Goal: Task Accomplishment & Management: Manage account settings

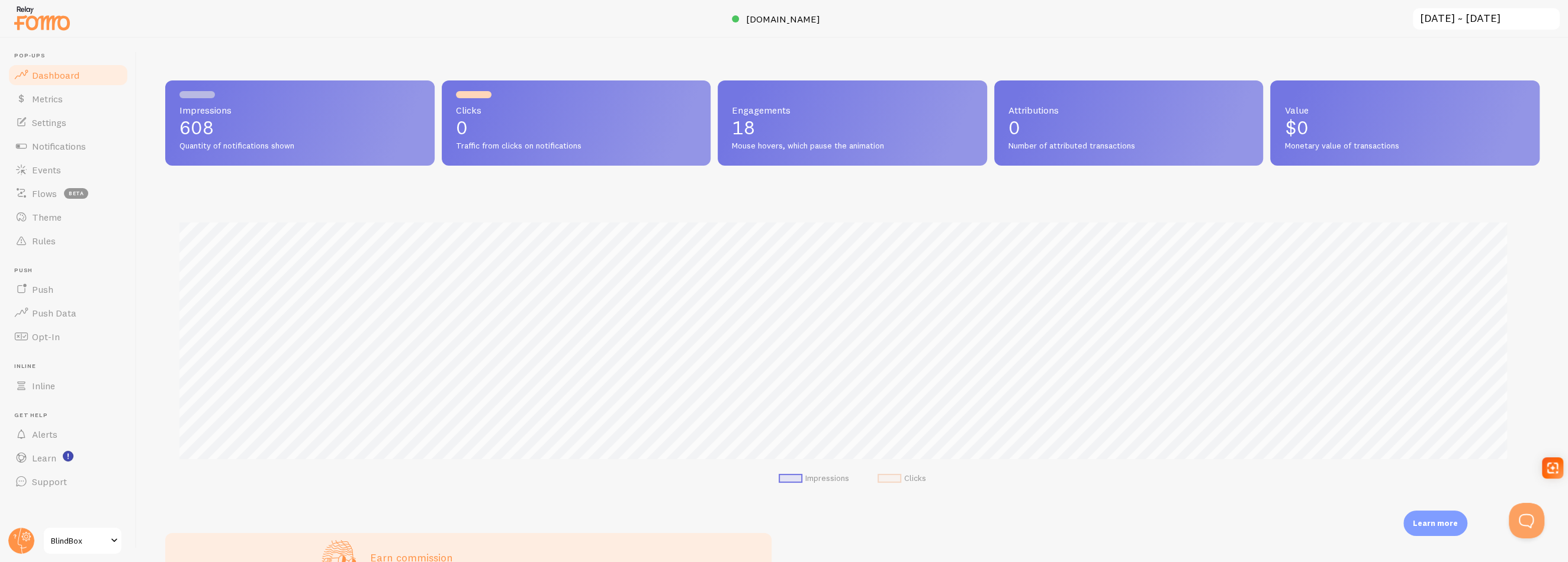
scroll to position [310, 1365]
click at [77, 107] on link "Metrics" at bounding box center [68, 98] width 122 height 23
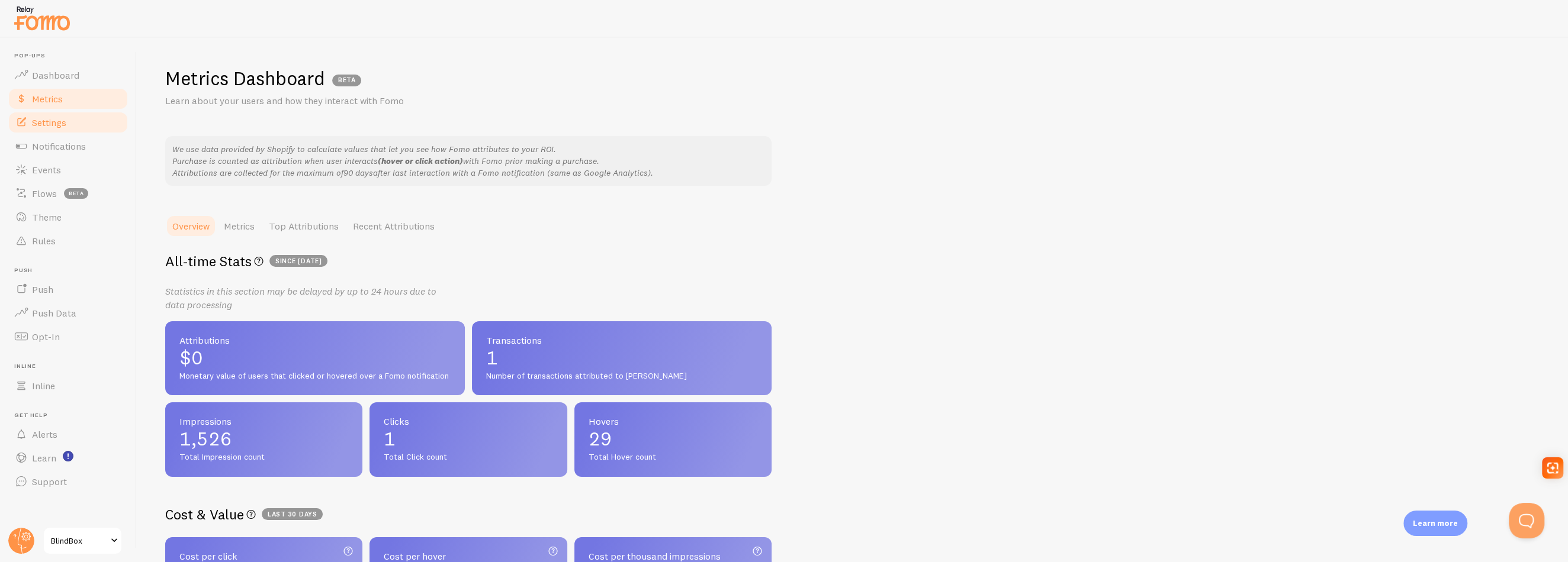
click at [70, 122] on link "Settings" at bounding box center [68, 122] width 122 height 23
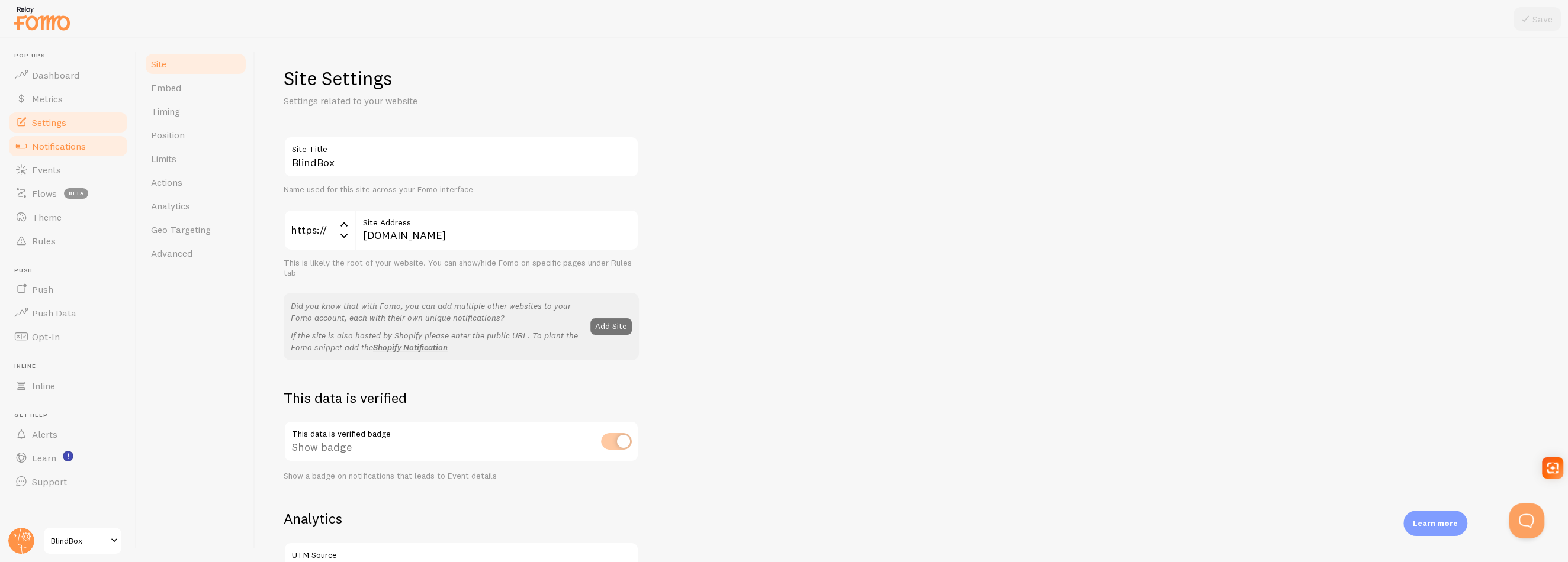
click at [66, 143] on span "Notifications" at bounding box center [58, 146] width 54 height 12
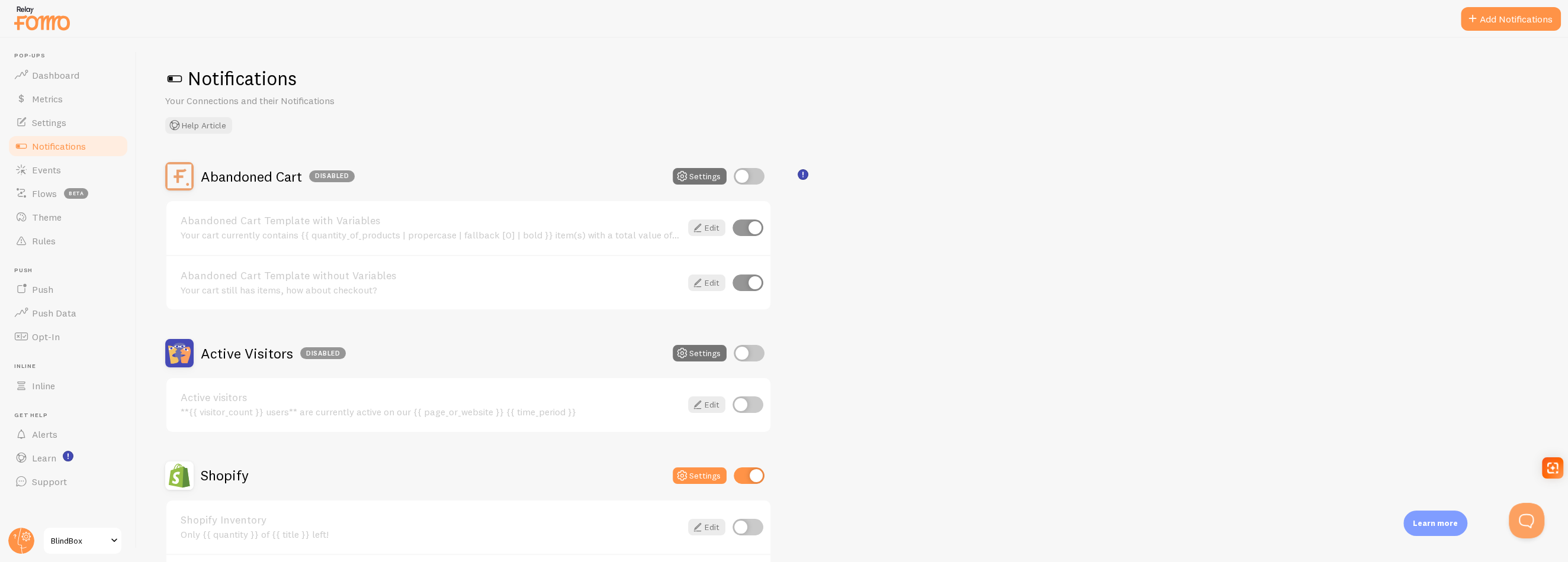
click at [753, 226] on input "checkbox" at bounding box center [748, 227] width 31 height 16
checkbox input "false"
click at [746, 176] on input "checkbox" at bounding box center [749, 176] width 31 height 16
checkbox input "true"
click at [712, 284] on link "Edit" at bounding box center [706, 283] width 37 height 16
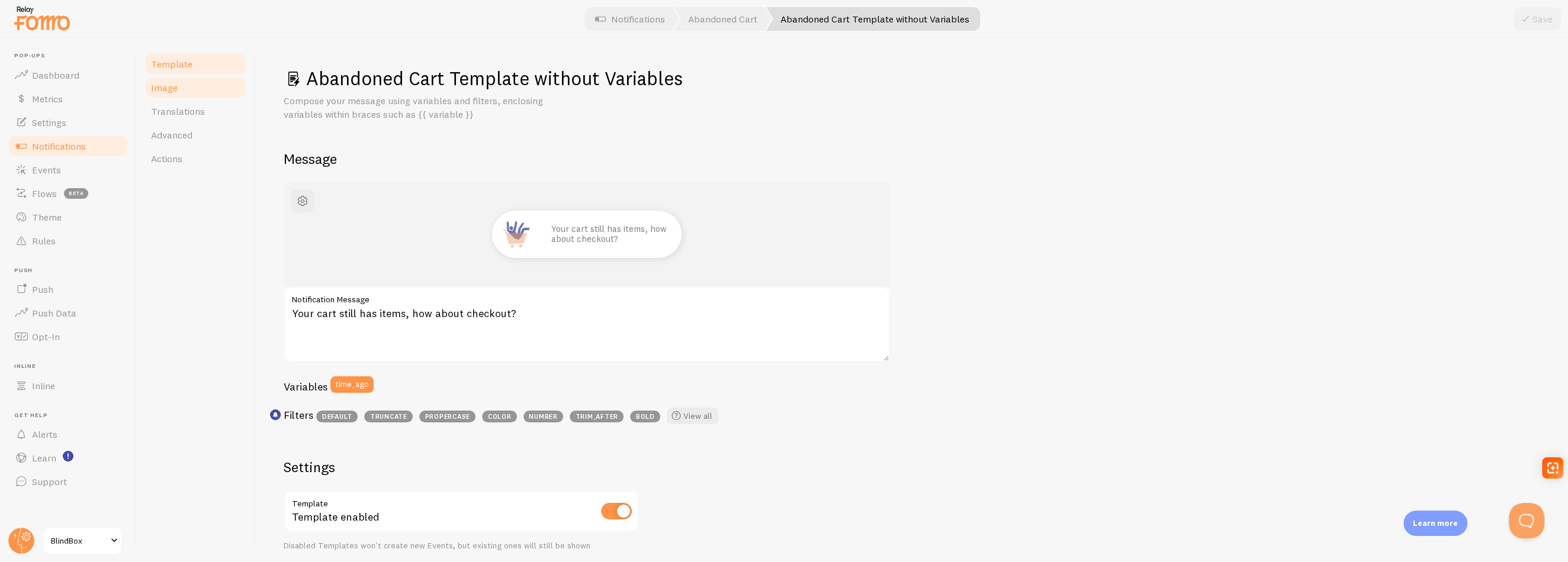
click at [201, 85] on link "Image" at bounding box center [195, 87] width 103 height 23
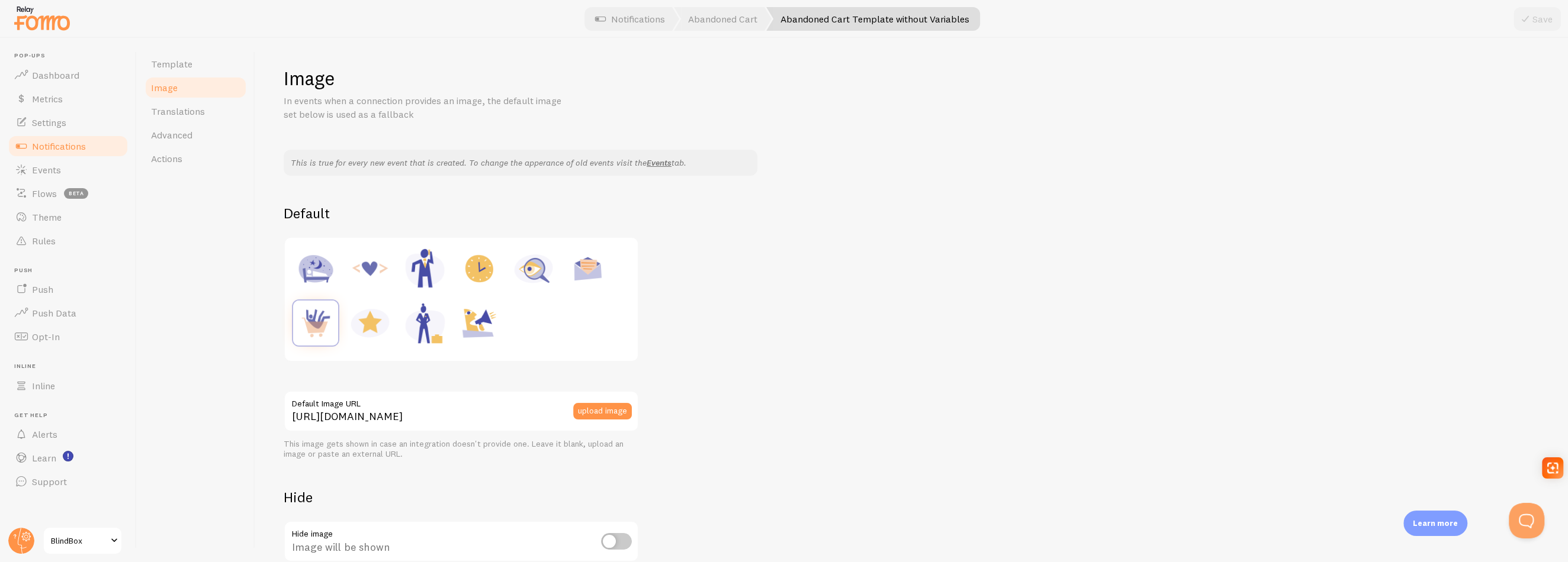
click at [478, 320] on img at bounding box center [479, 323] width 45 height 45
type input "[URL][DOMAIN_NAME]"
click at [478, 319] on img at bounding box center [479, 323] width 45 height 45
click at [606, 407] on button "upload image" at bounding box center [602, 411] width 58 height 16
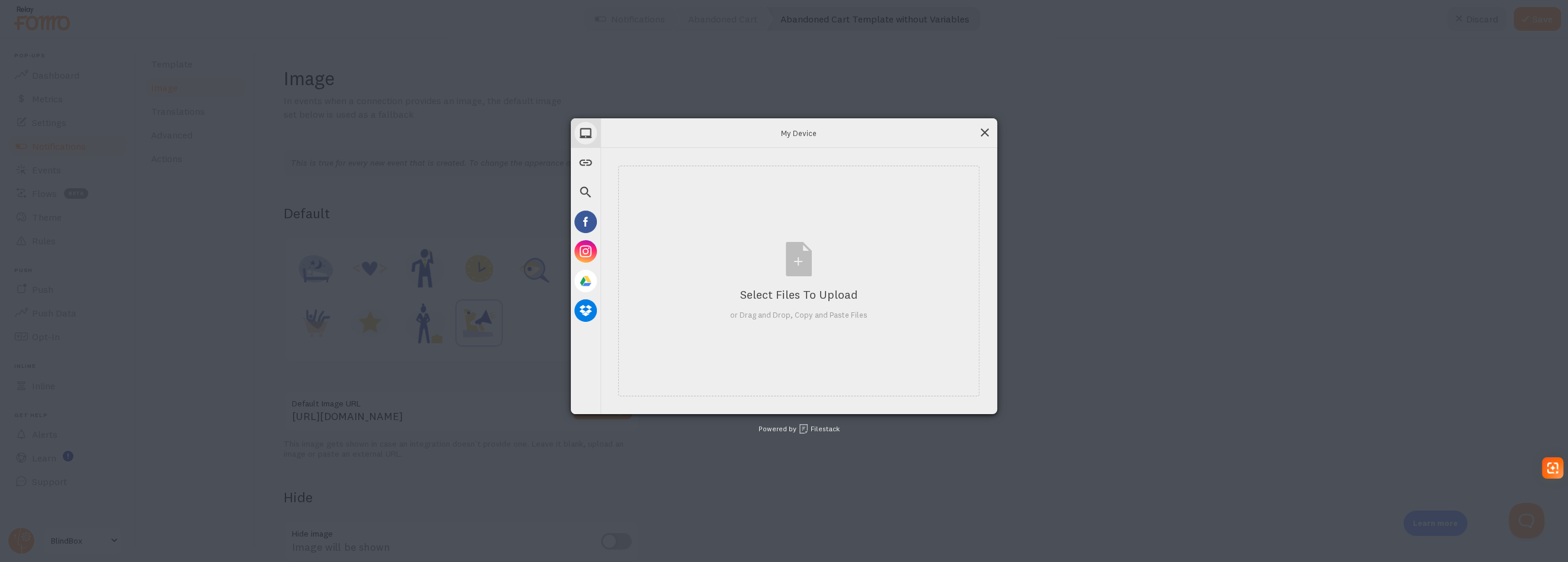
click at [980, 135] on span at bounding box center [985, 132] width 13 height 13
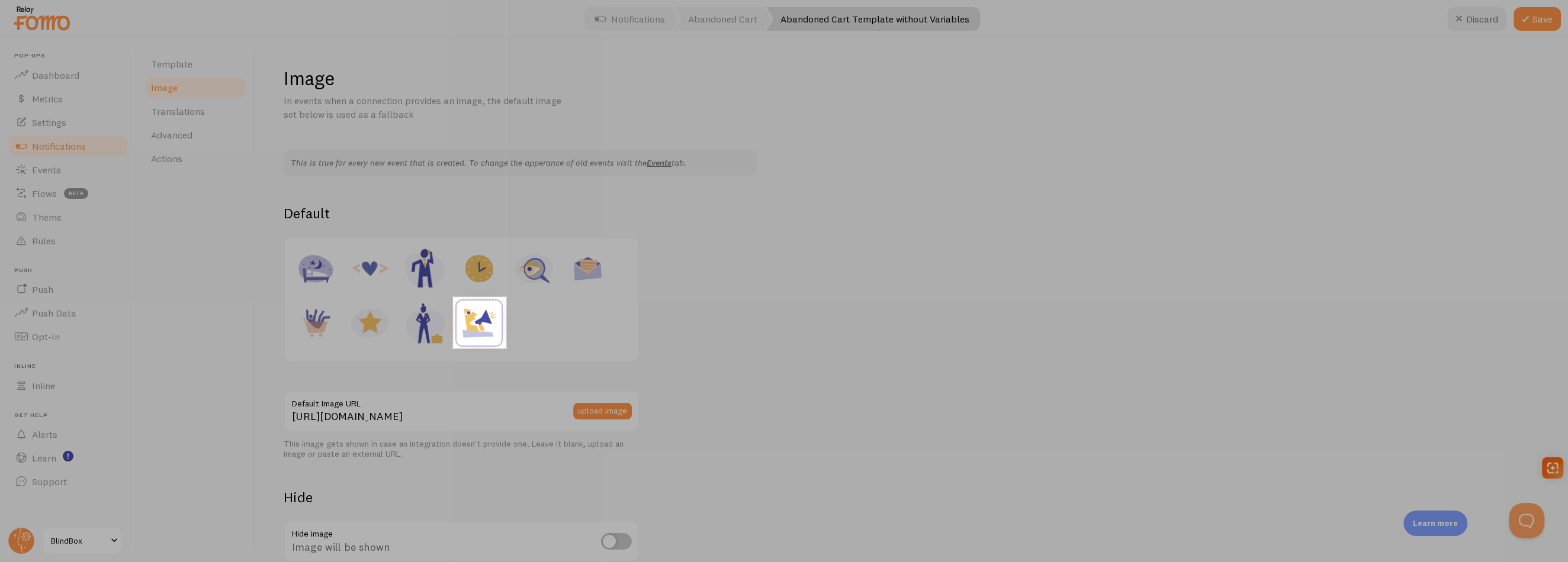
drag, startPoint x: 453, startPoint y: 297, endPoint x: 507, endPoint y: 348, distance: 74.3
click at [507, 348] on div "90 X 87" at bounding box center [784, 281] width 1568 height 562
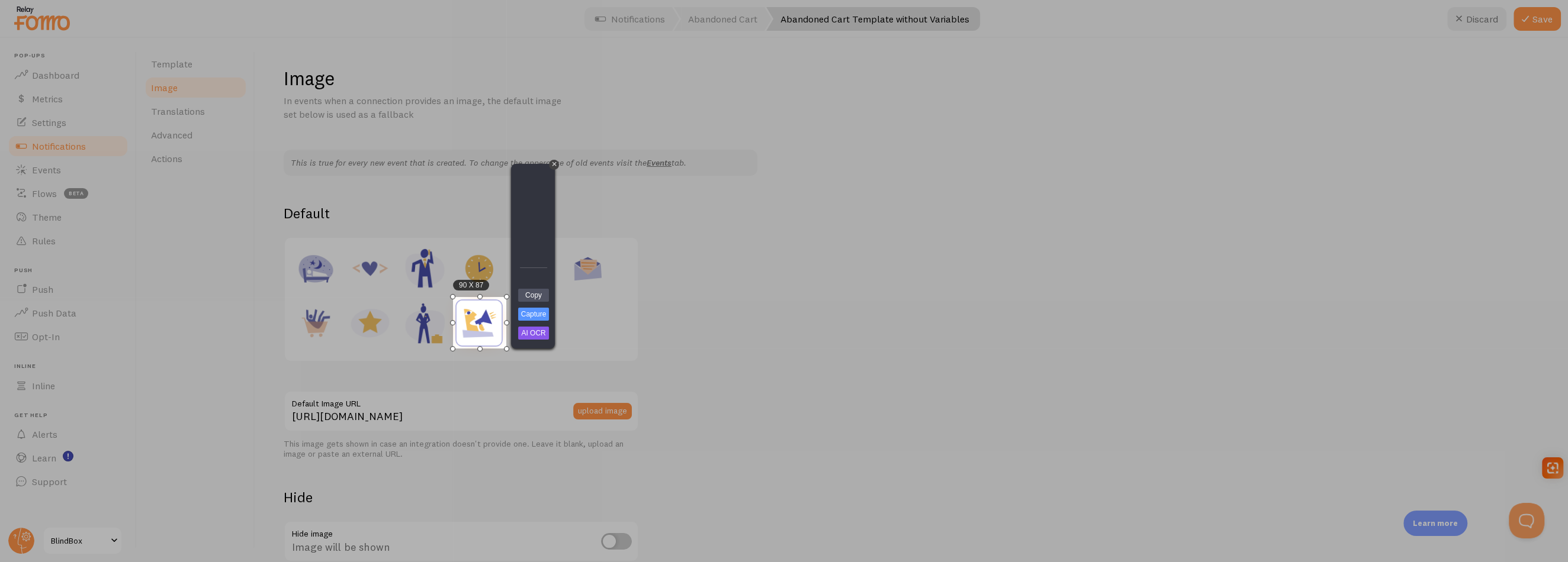
click at [791, 392] on div at bounding box center [1010, 455] width 1115 height 214
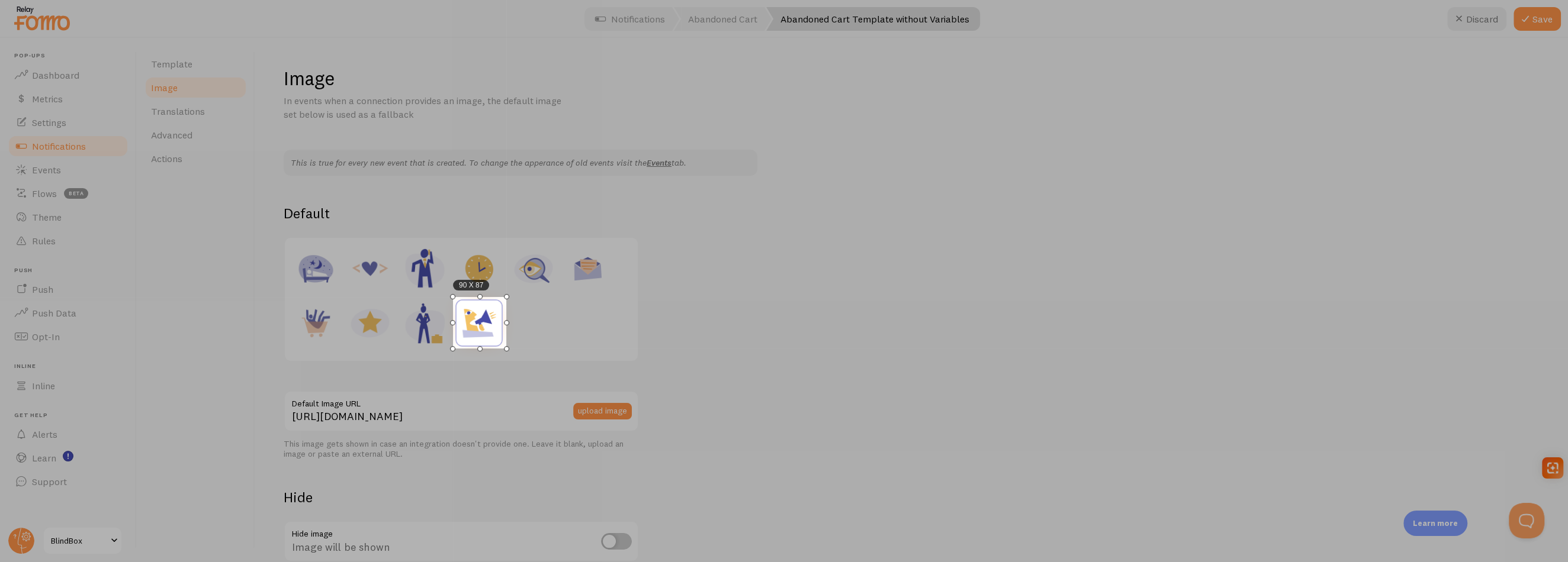
click at [483, 323] on div "90 X 87" at bounding box center [479, 323] width 53 height 51
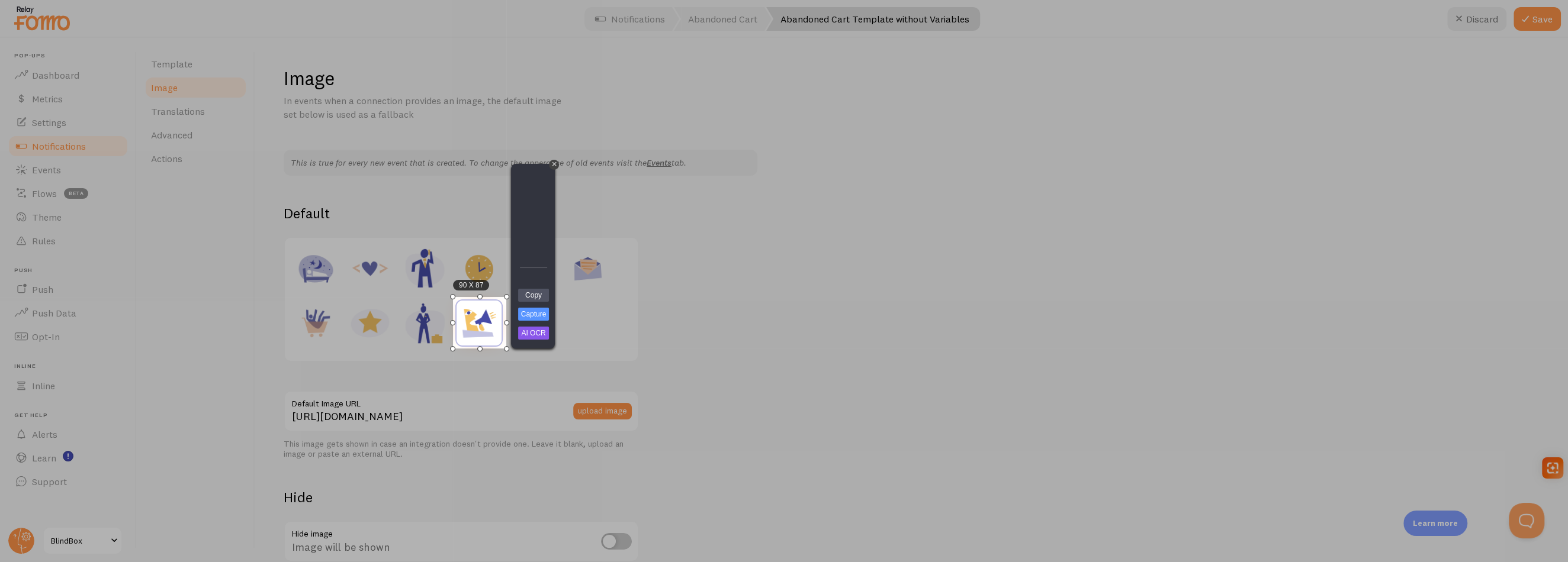
click at [481, 335] on div "90 X 87" at bounding box center [479, 323] width 53 height 51
click at [672, 328] on div at bounding box center [1037, 174] width 1062 height 348
click at [557, 164] on div "+" at bounding box center [554, 165] width 10 height 10
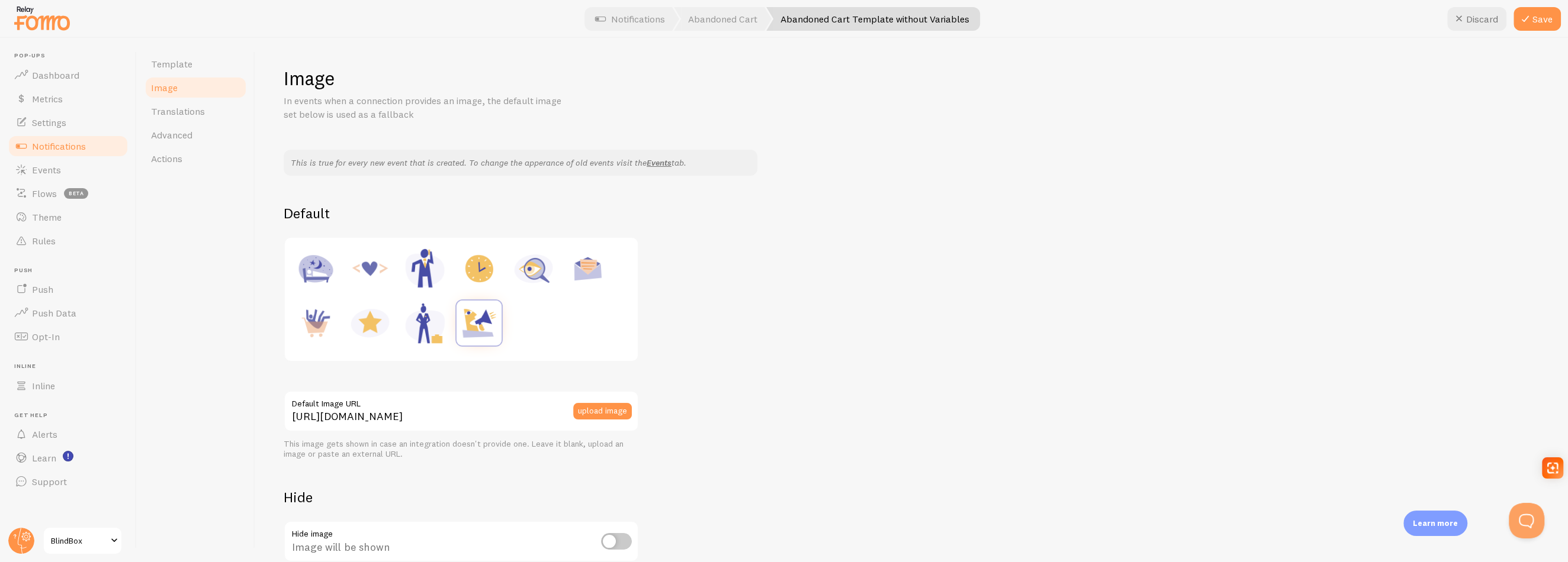
click at [479, 334] on img at bounding box center [479, 323] width 45 height 45
click at [599, 413] on button "upload image" at bounding box center [602, 411] width 58 height 16
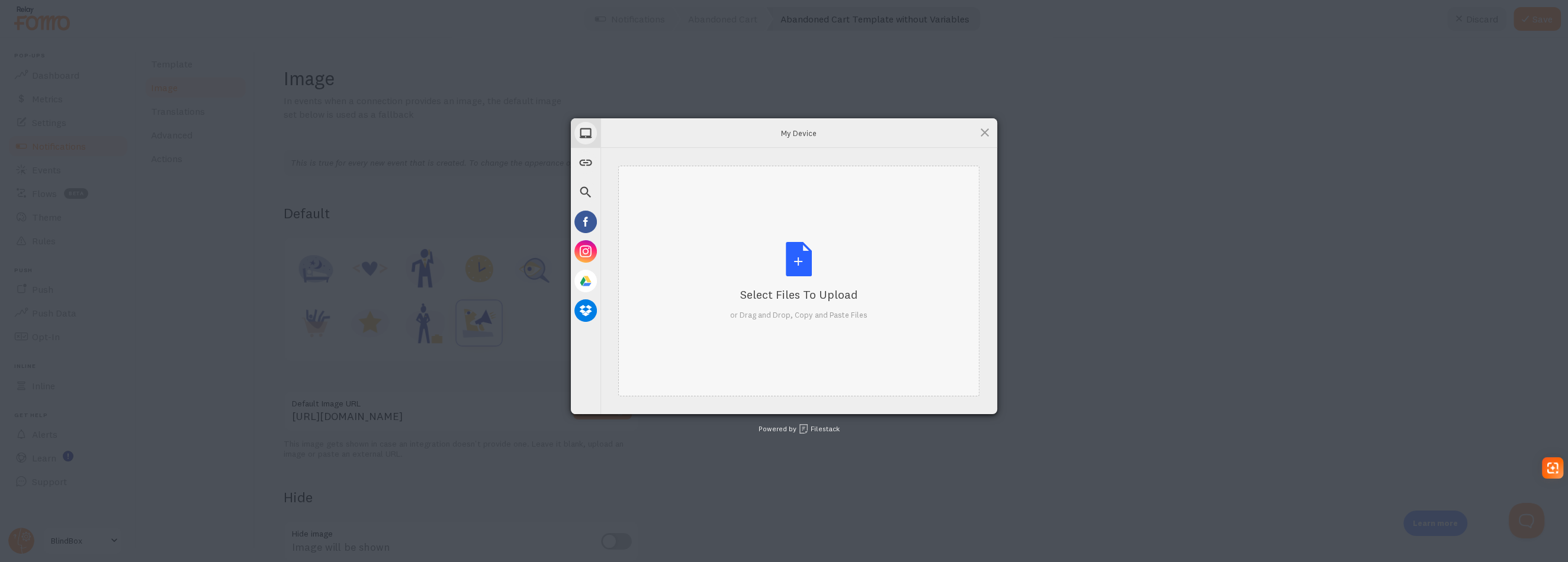
click at [777, 257] on div "Select Files to Upload or Drag and Drop, Copy and Paste Files" at bounding box center [799, 281] width 138 height 79
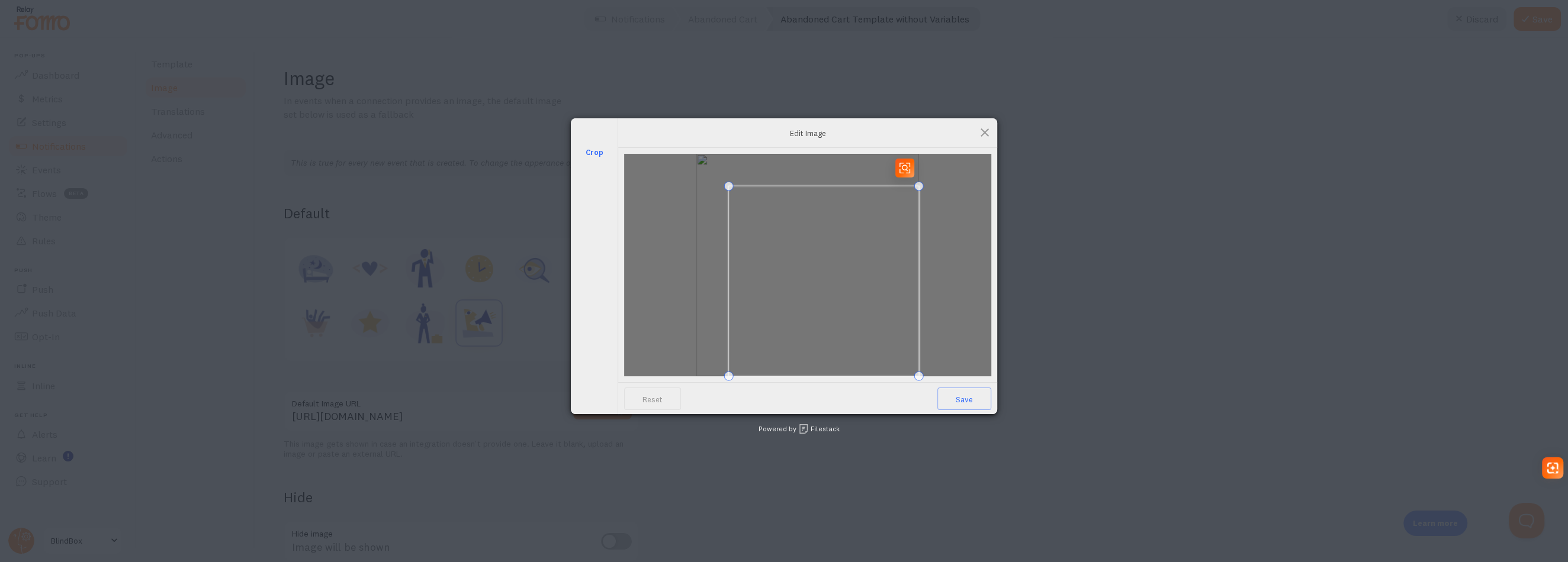
click at [744, 186] on div at bounding box center [824, 281] width 190 height 190
click at [880, 333] on span at bounding box center [879, 337] width 10 height 10
click at [735, 193] on span at bounding box center [737, 195] width 10 height 10
click at [844, 273] on span at bounding box center [808, 264] width 143 height 143
click at [976, 400] on span "Save" at bounding box center [964, 399] width 54 height 22
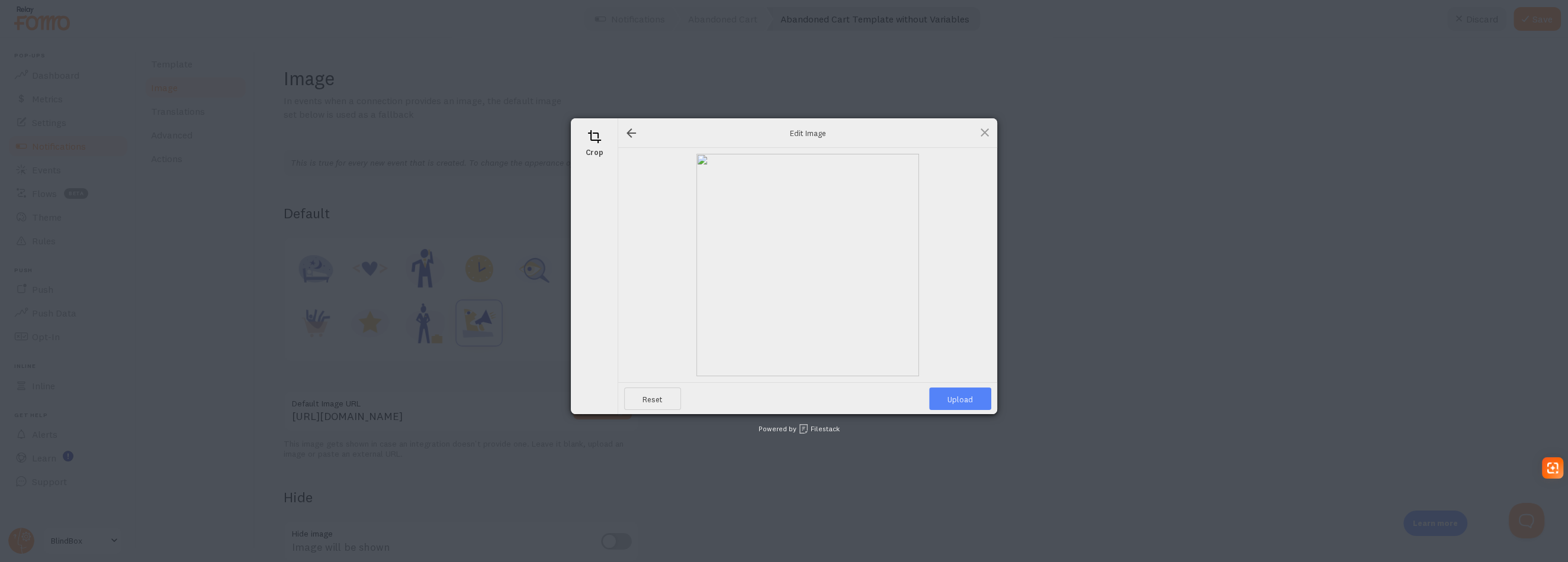
click at [975, 401] on span "Upload" at bounding box center [960, 399] width 62 height 22
type input "[URL][DOMAIN_NAME][DOMAIN_NAME]"
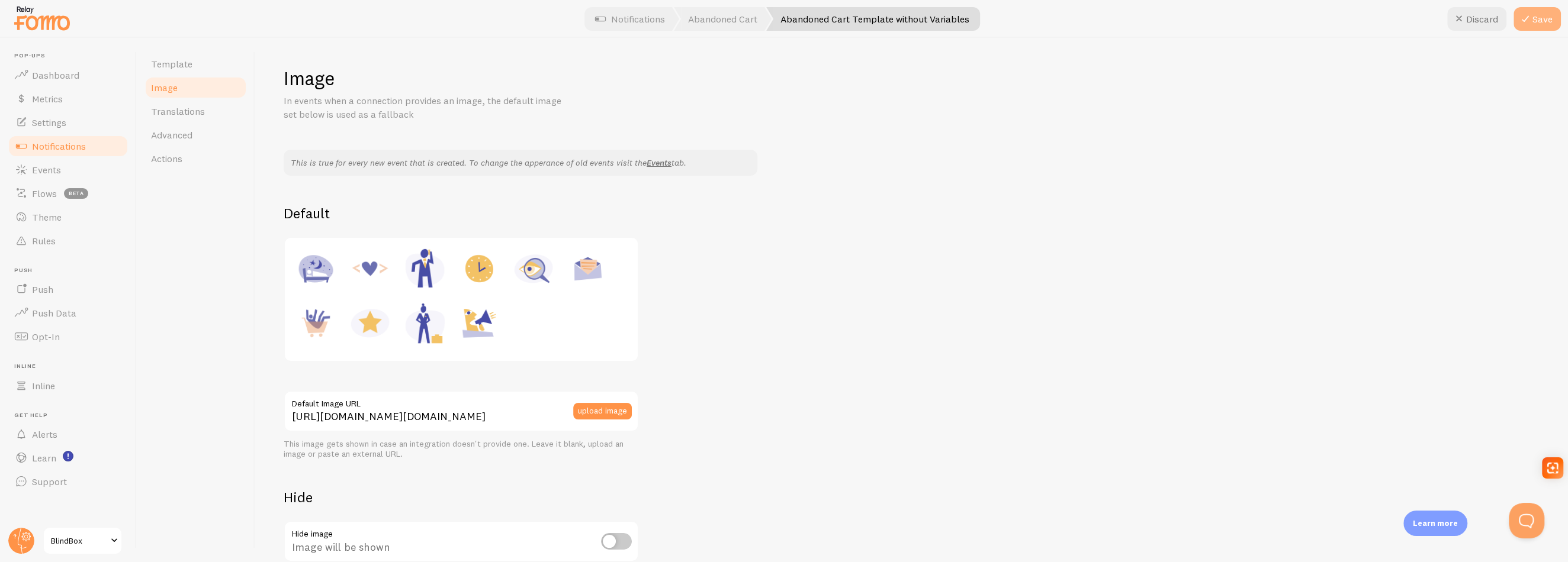
click at [1541, 19] on button "Save" at bounding box center [1537, 18] width 48 height 23
click at [607, 418] on button "upload image" at bounding box center [602, 411] width 58 height 16
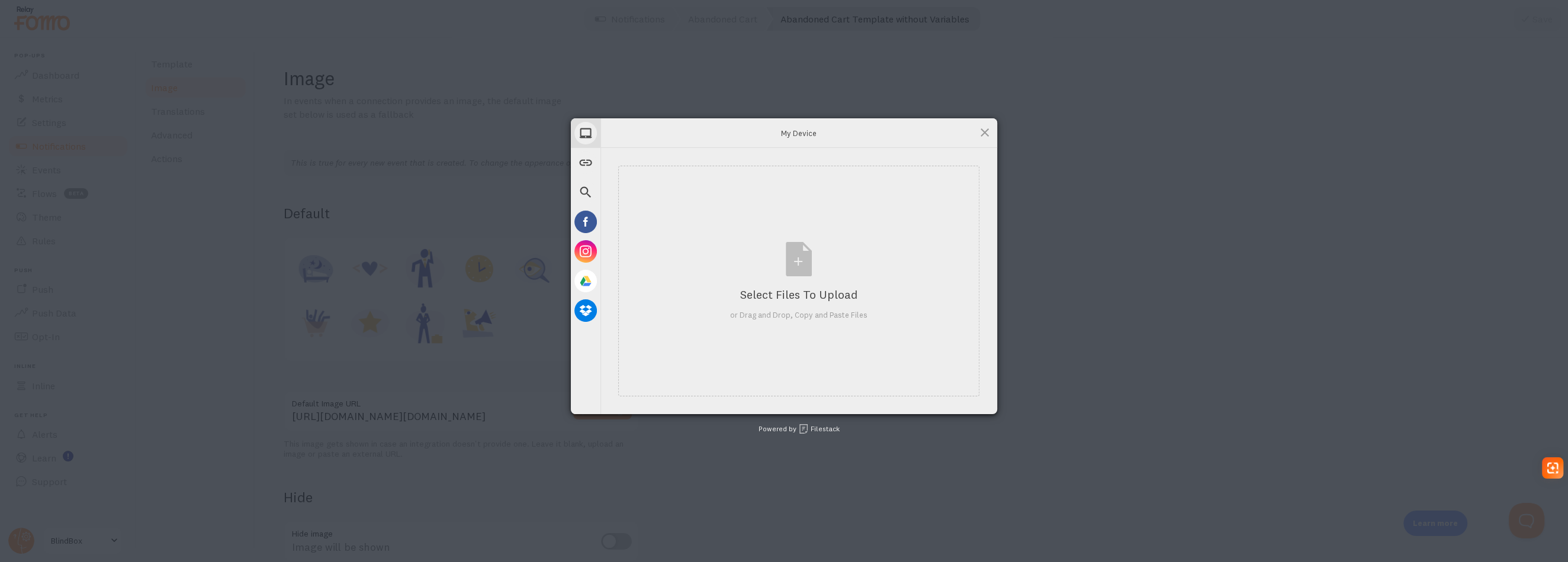
click at [539, 552] on div "My Device Link (URL) Web Search Facebook Instagram Google Drive Dropbox My Devi…" at bounding box center [784, 281] width 1568 height 562
click at [987, 123] on div "My Device" at bounding box center [799, 133] width 397 height 30
click at [987, 129] on span at bounding box center [985, 132] width 13 height 13
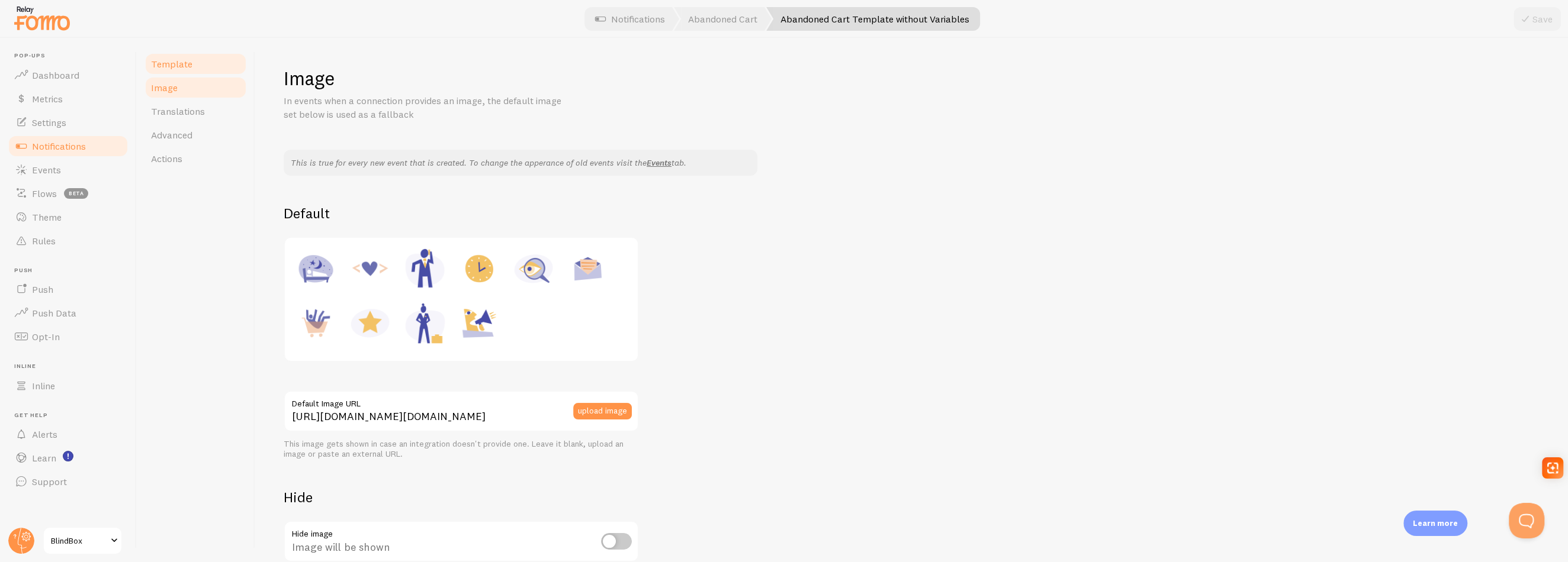
click at [185, 63] on span "Template" at bounding box center [171, 64] width 41 height 12
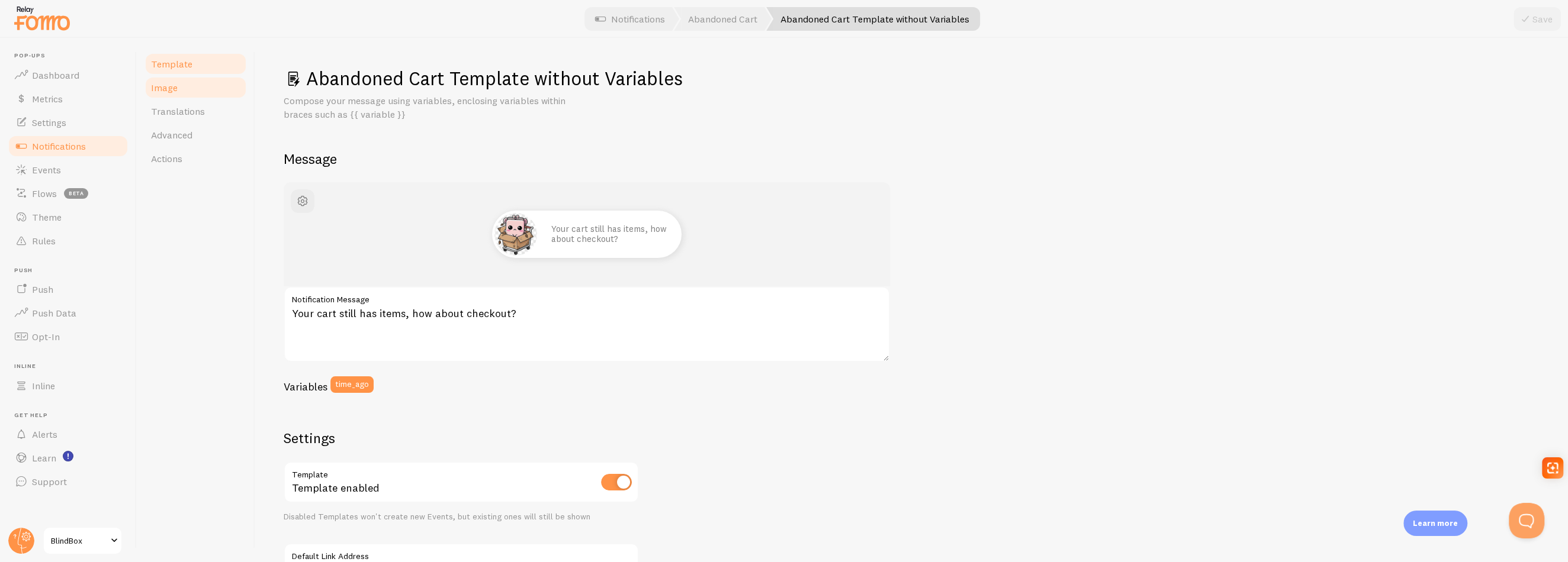
click at [163, 85] on span "Image" at bounding box center [164, 87] width 27 height 12
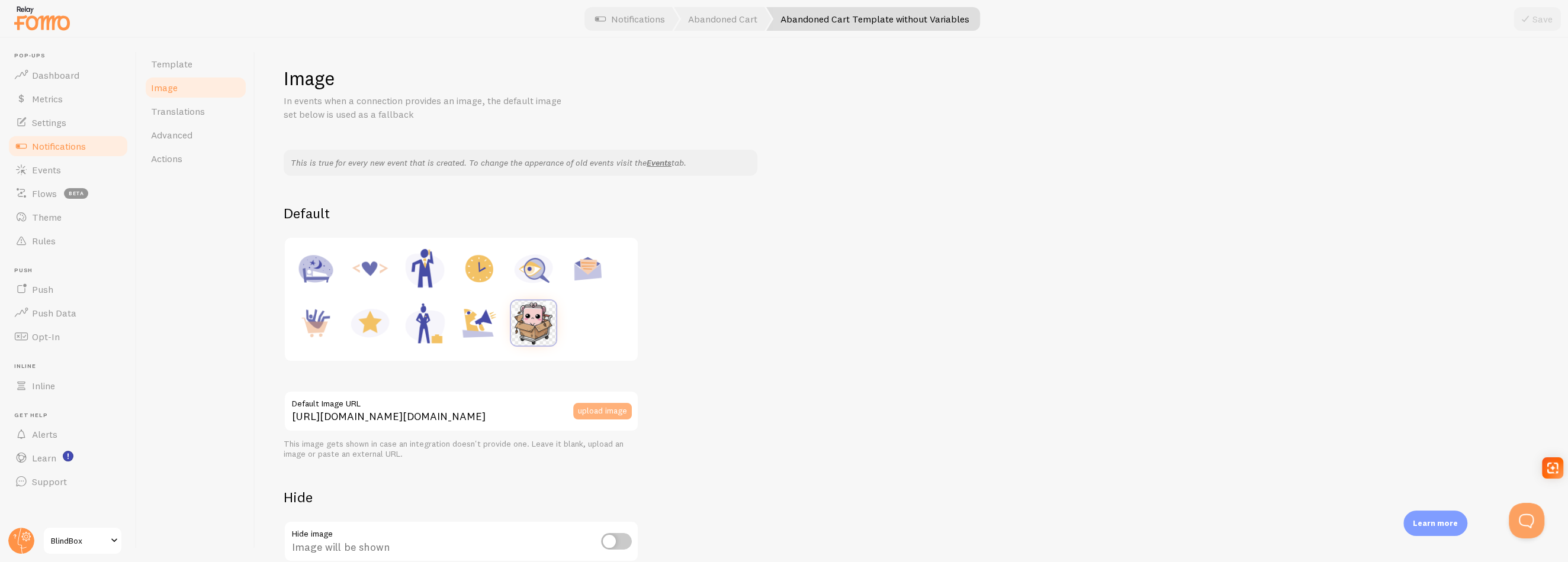
click at [607, 414] on button "upload image" at bounding box center [602, 411] width 58 height 16
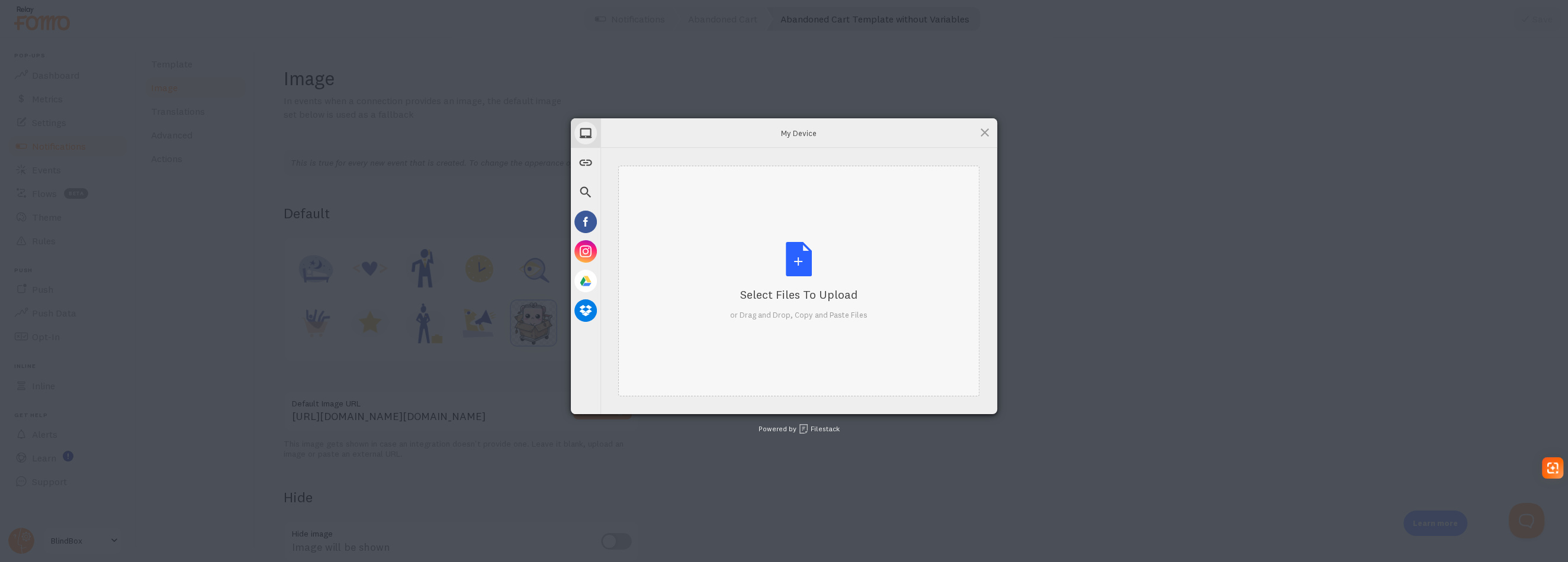
click at [769, 266] on div "Select Files to Upload or Drag and Drop, Copy and Paste Files" at bounding box center [799, 281] width 138 height 79
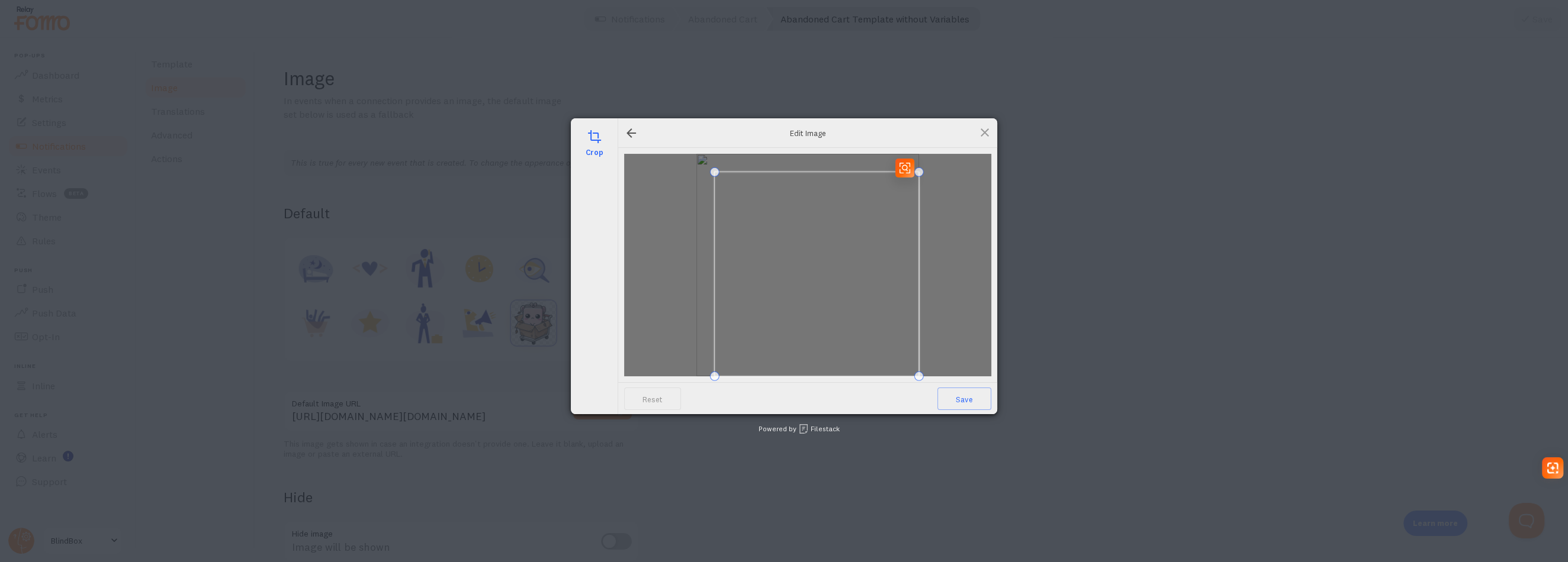
click at [720, 171] on span at bounding box center [715, 172] width 10 height 10
click at [905, 354] on span at bounding box center [902, 359] width 10 height 10
click at [957, 397] on span "Save" at bounding box center [964, 399] width 54 height 22
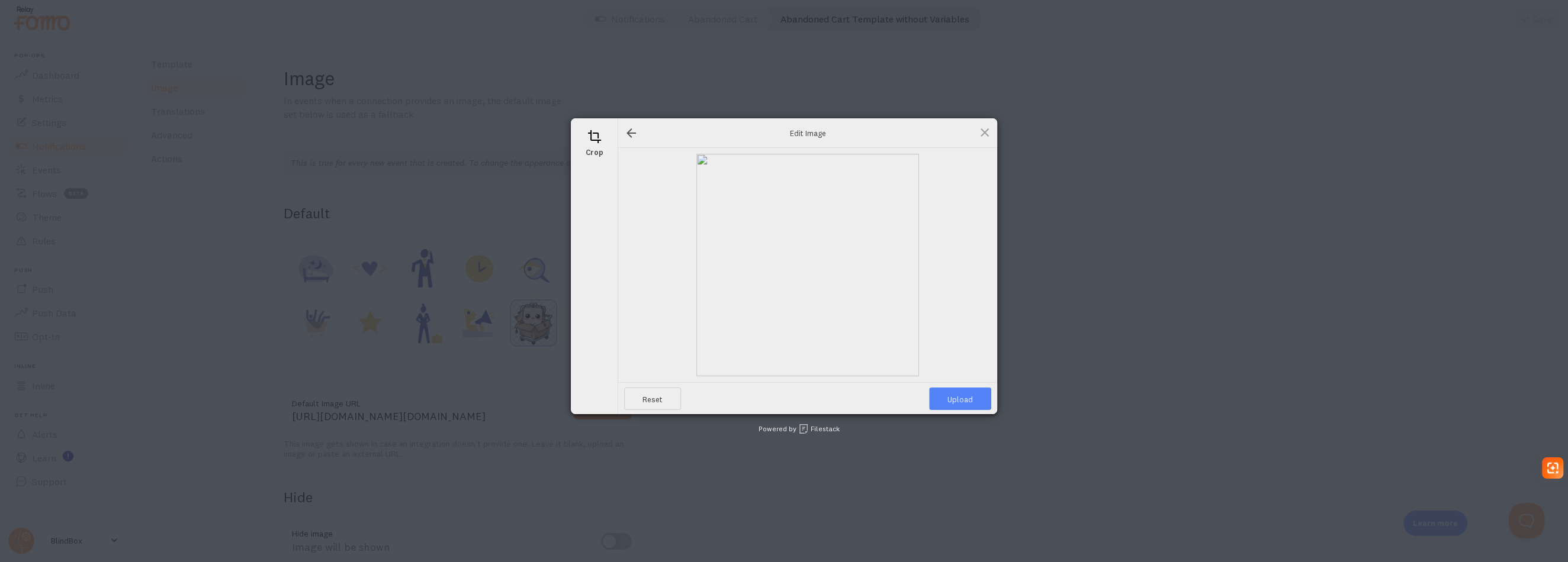
click at [957, 397] on span "Upload" at bounding box center [960, 399] width 62 height 22
type input "[URL][DOMAIN_NAME][DOMAIN_NAME]"
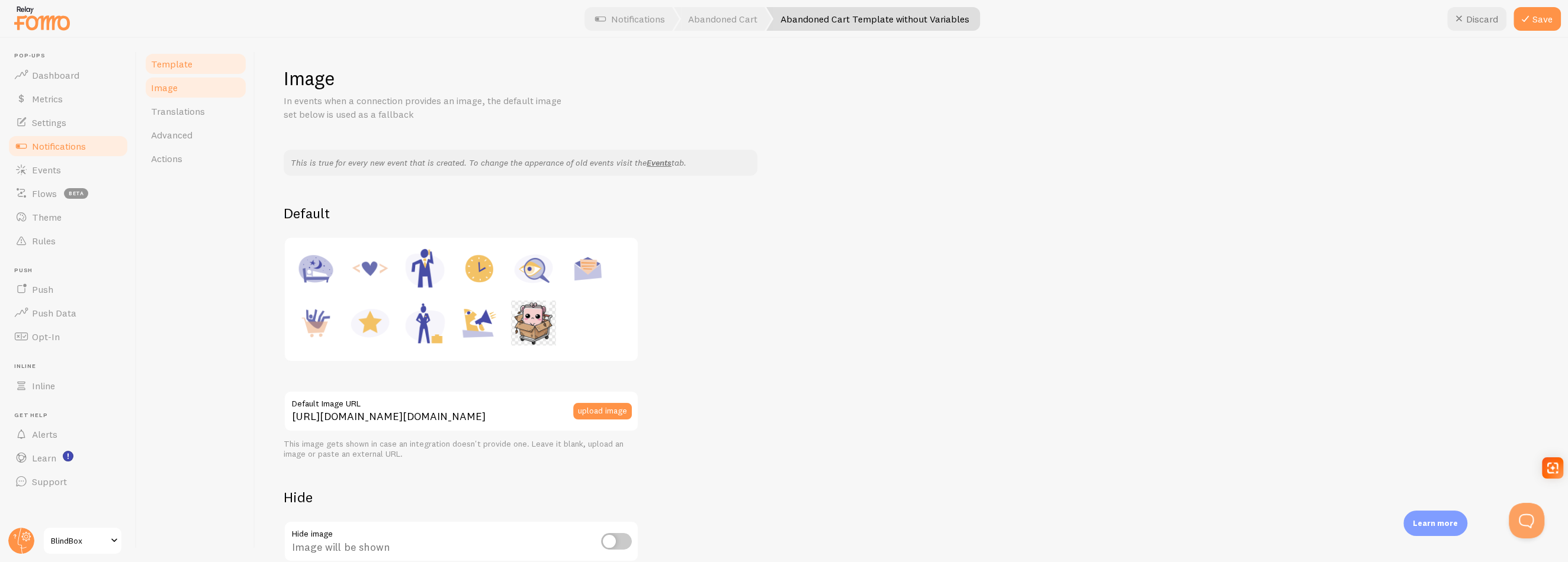
click at [178, 61] on span "Template" at bounding box center [171, 64] width 41 height 12
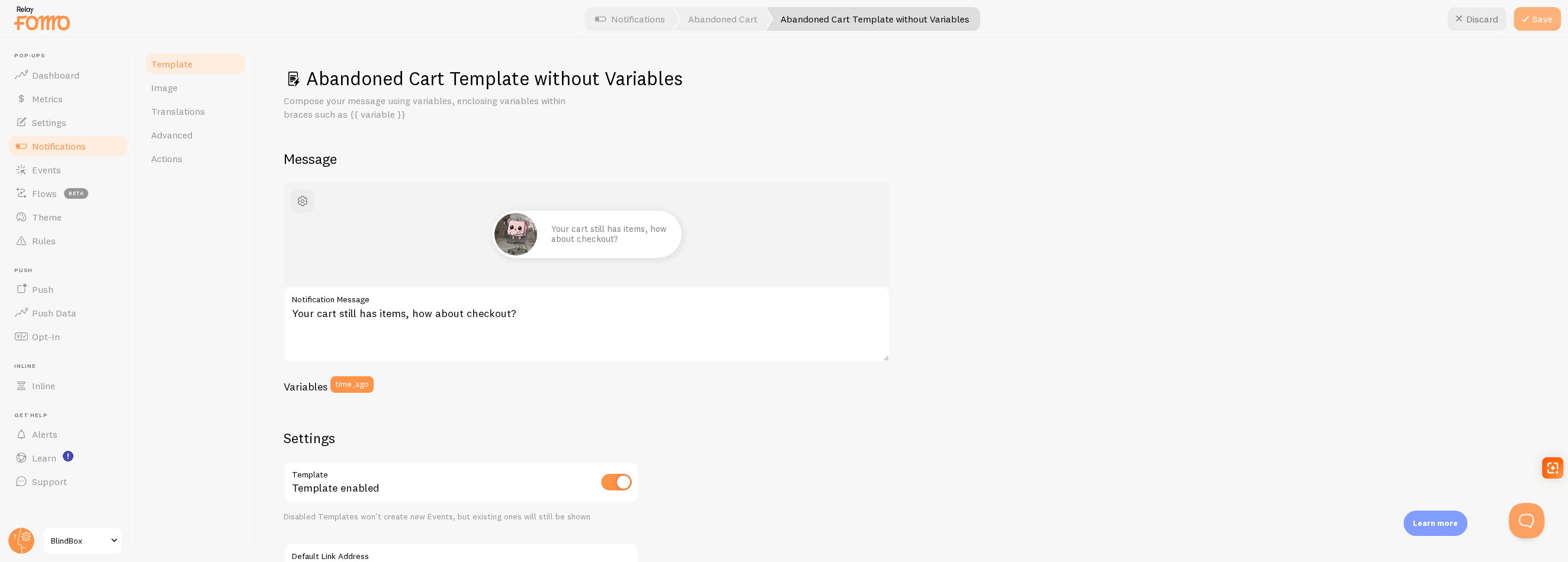
click at [1538, 16] on button "Save" at bounding box center [1537, 18] width 48 height 23
drag, startPoint x: 531, startPoint y: 310, endPoint x: 230, endPoint y: 303, distance: 301.1
click at [230, 303] on div "Template Image Translations Advanced Actions Abandoned Cart Template without Va…" at bounding box center [852, 300] width 1431 height 524
drag, startPoint x: 522, startPoint y: 309, endPoint x: 530, endPoint y: 310, distance: 8.1
click at [522, 309] on textarea "Your cart still has items, how about checkout?" at bounding box center [586, 324] width 606 height 76
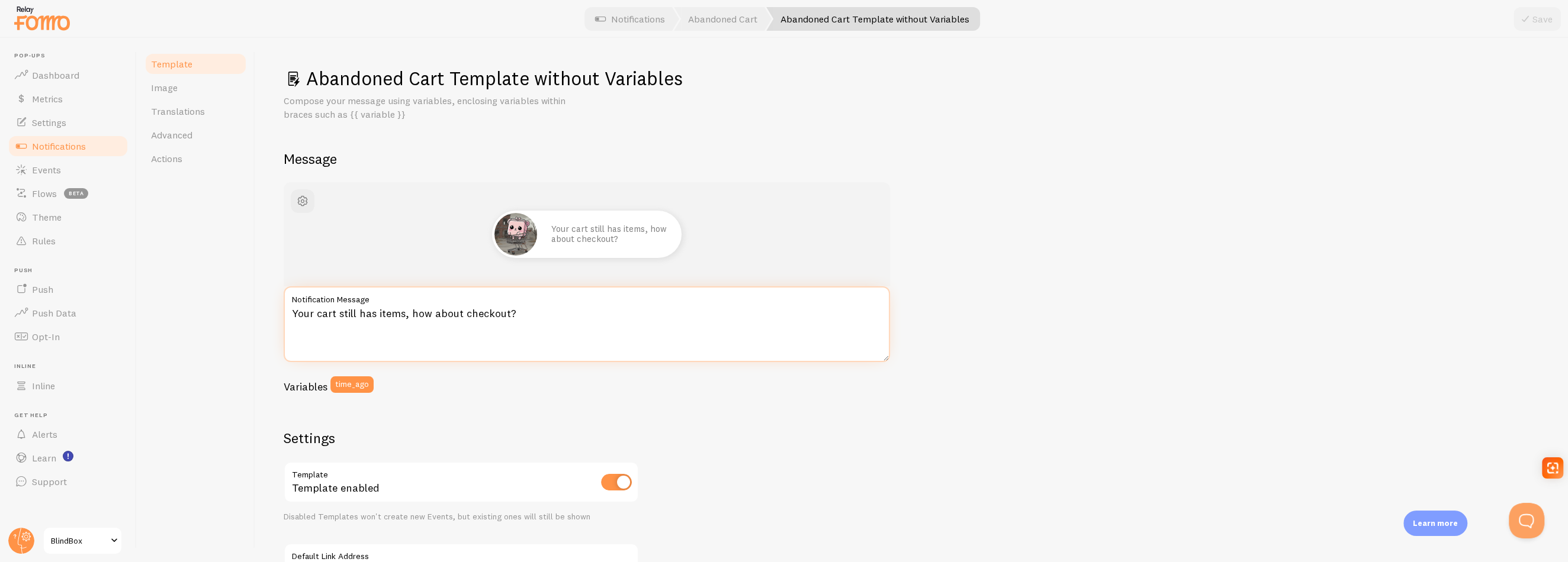
click at [530, 310] on textarea "Your cart still has items, how about checkout?" at bounding box center [586, 324] width 606 height 76
paste textarea "Looks like your cart’s still full of cuties! Ready to"
type textarea "Looks like your cart’s still full of cuties! Ready to checkout?"
click at [1537, 21] on button "Save" at bounding box center [1537, 18] width 48 height 23
click at [171, 91] on span "Image" at bounding box center [164, 87] width 27 height 12
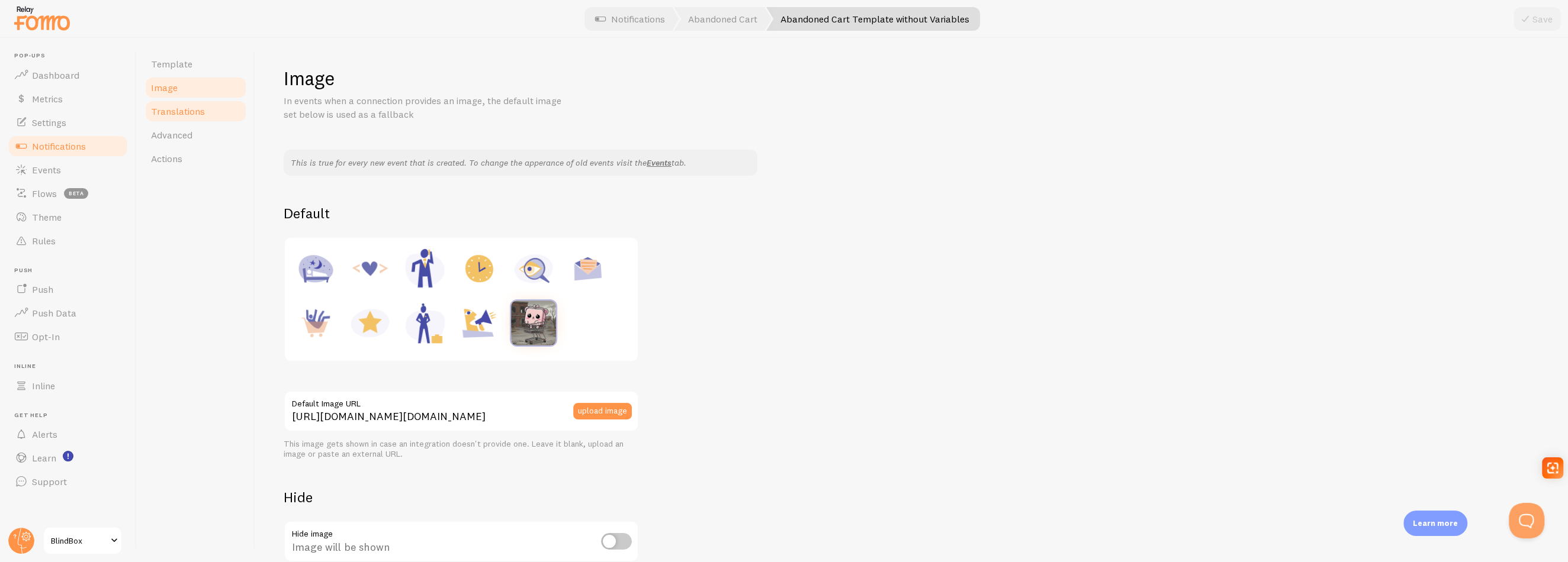
click at [172, 110] on span "Translations" at bounding box center [178, 111] width 54 height 12
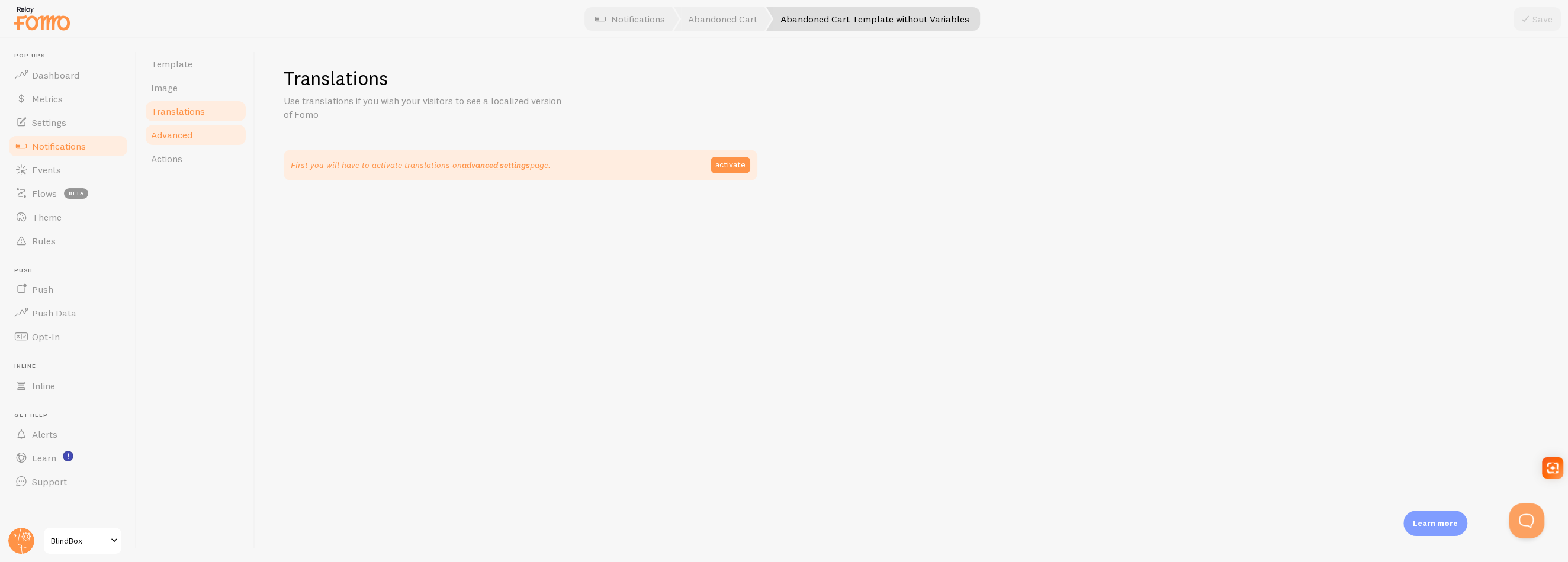
click at [172, 139] on span "Advanced" at bounding box center [171, 135] width 41 height 12
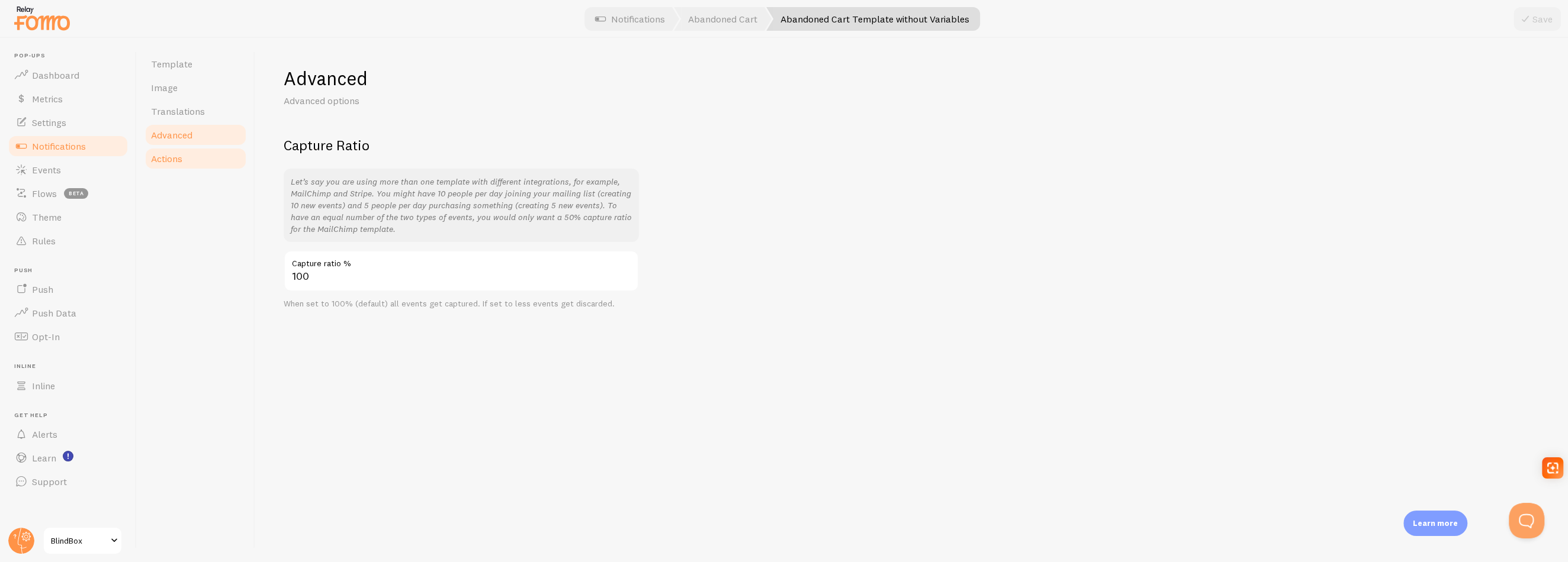
click at [175, 159] on span "Actions" at bounding box center [166, 158] width 31 height 12
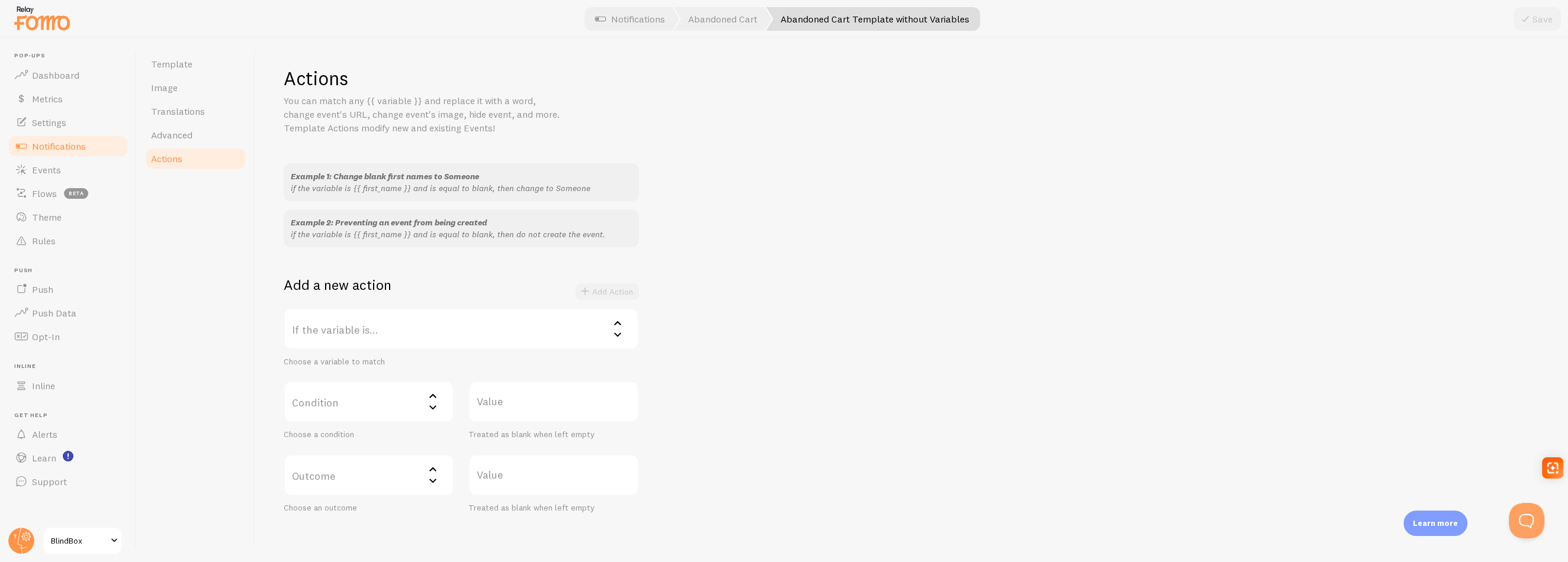
click at [79, 148] on span "Notifications" at bounding box center [58, 146] width 54 height 12
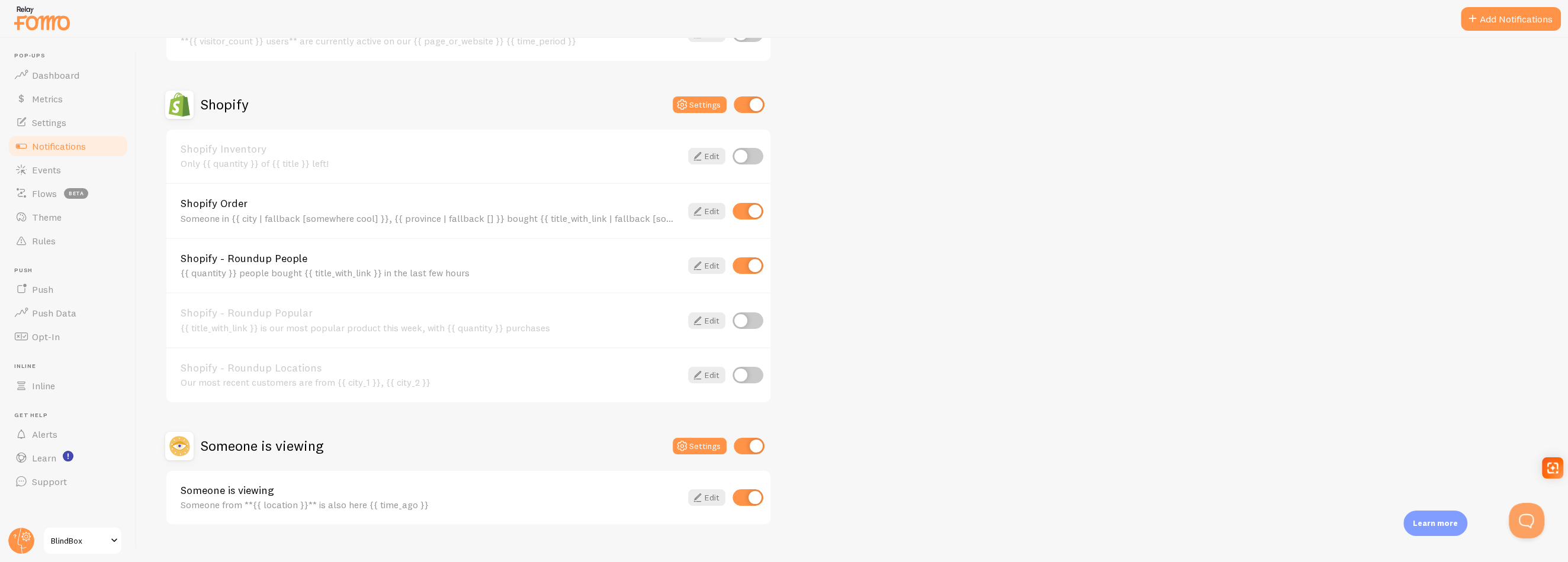
scroll to position [387, 0]
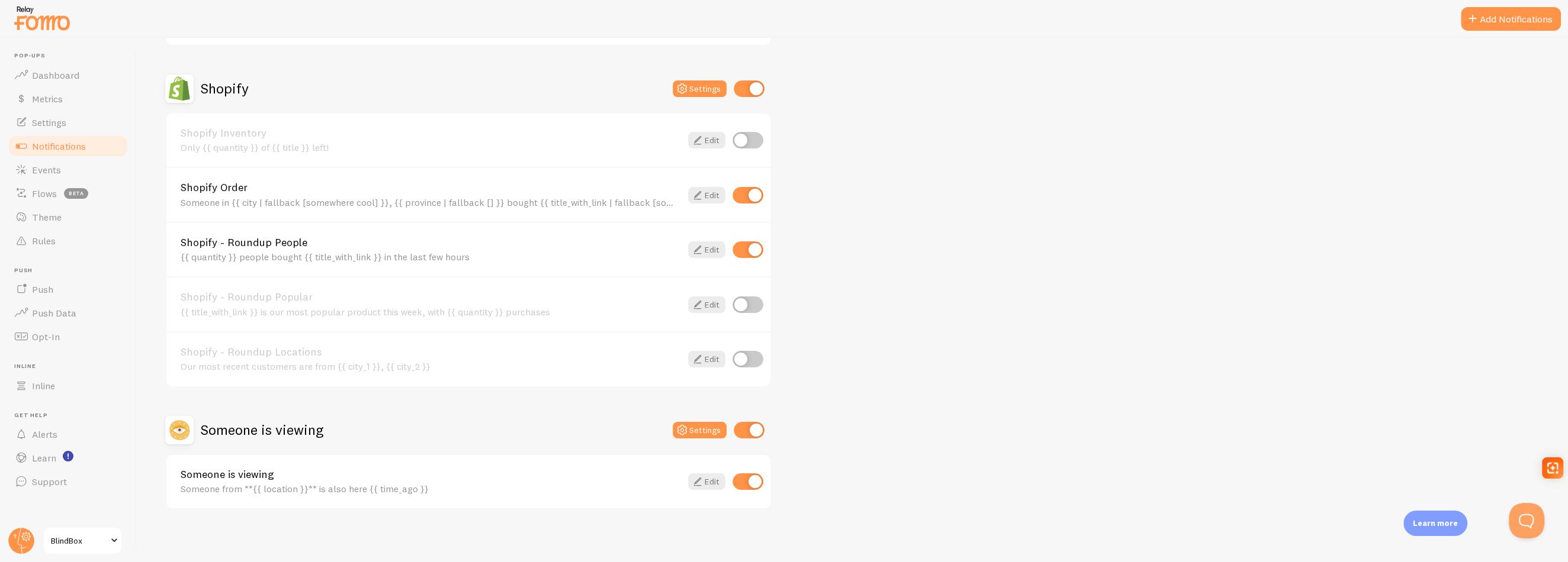
click at [750, 425] on input "checkbox" at bounding box center [749, 430] width 31 height 16
checkbox input "false"
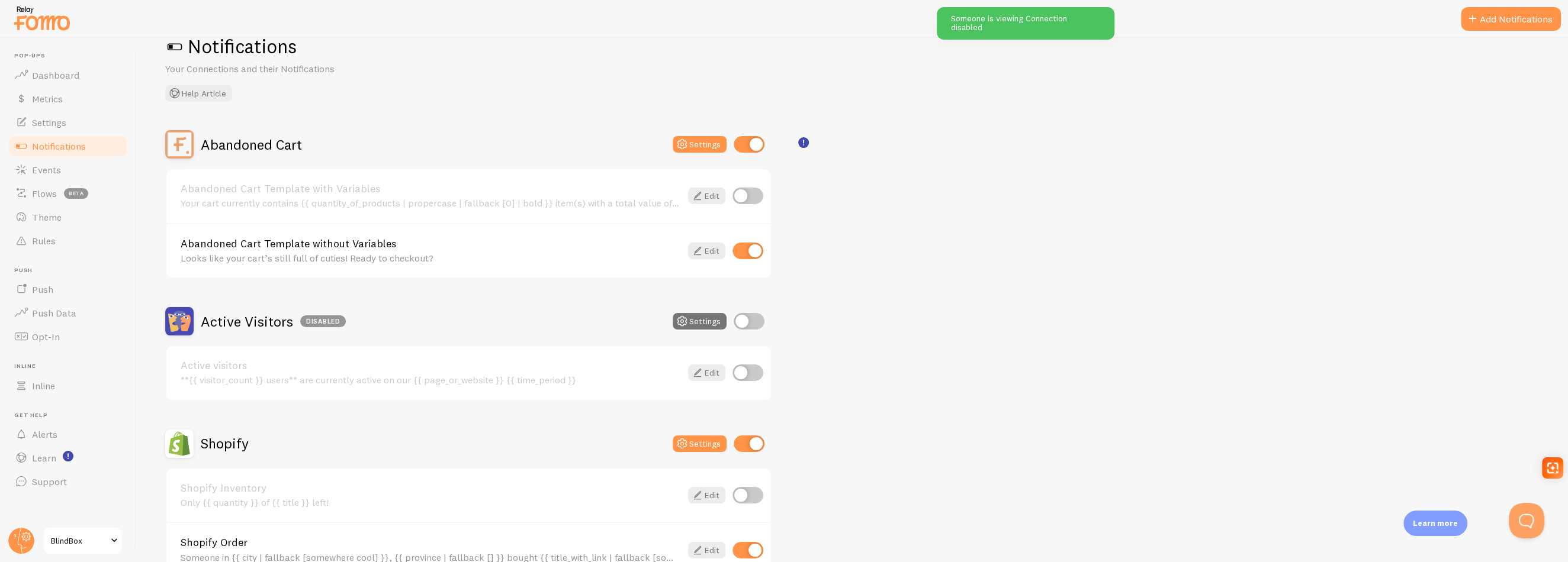
scroll to position [0, 0]
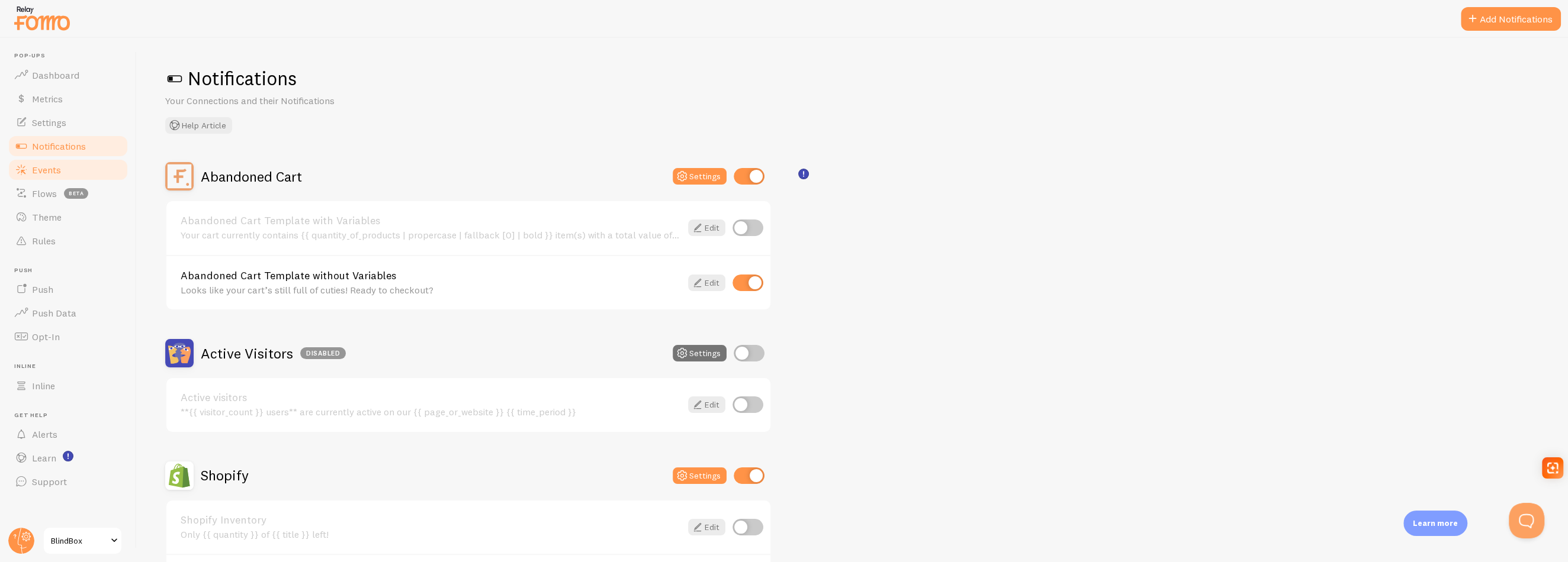
click at [51, 173] on span "Events" at bounding box center [46, 170] width 29 height 12
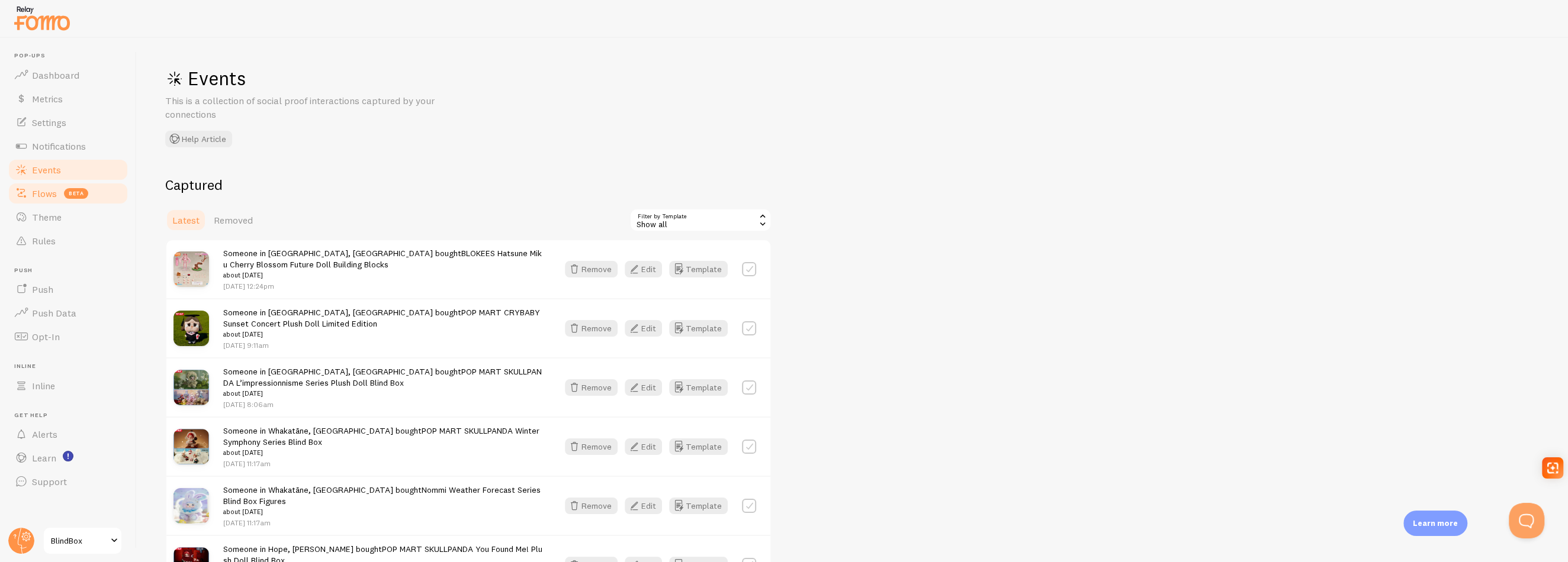
click at [36, 193] on span "Flows" at bounding box center [44, 193] width 25 height 12
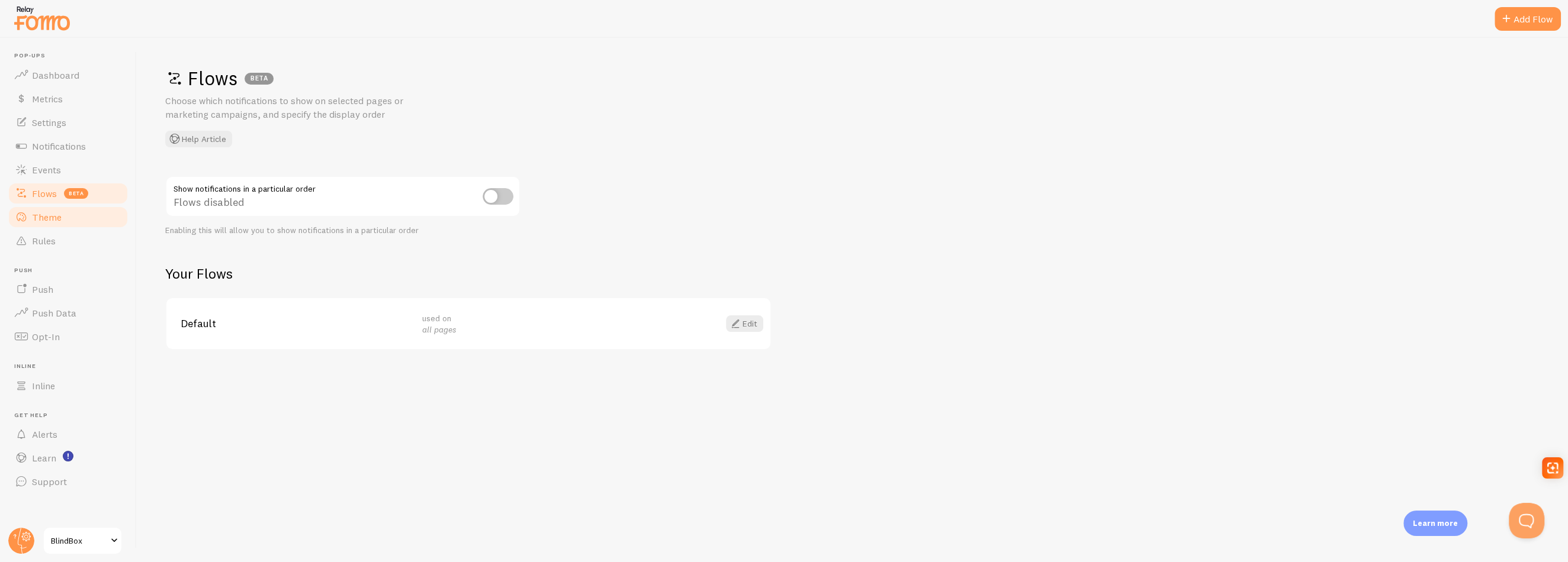
click at [30, 224] on link "Theme" at bounding box center [68, 217] width 122 height 23
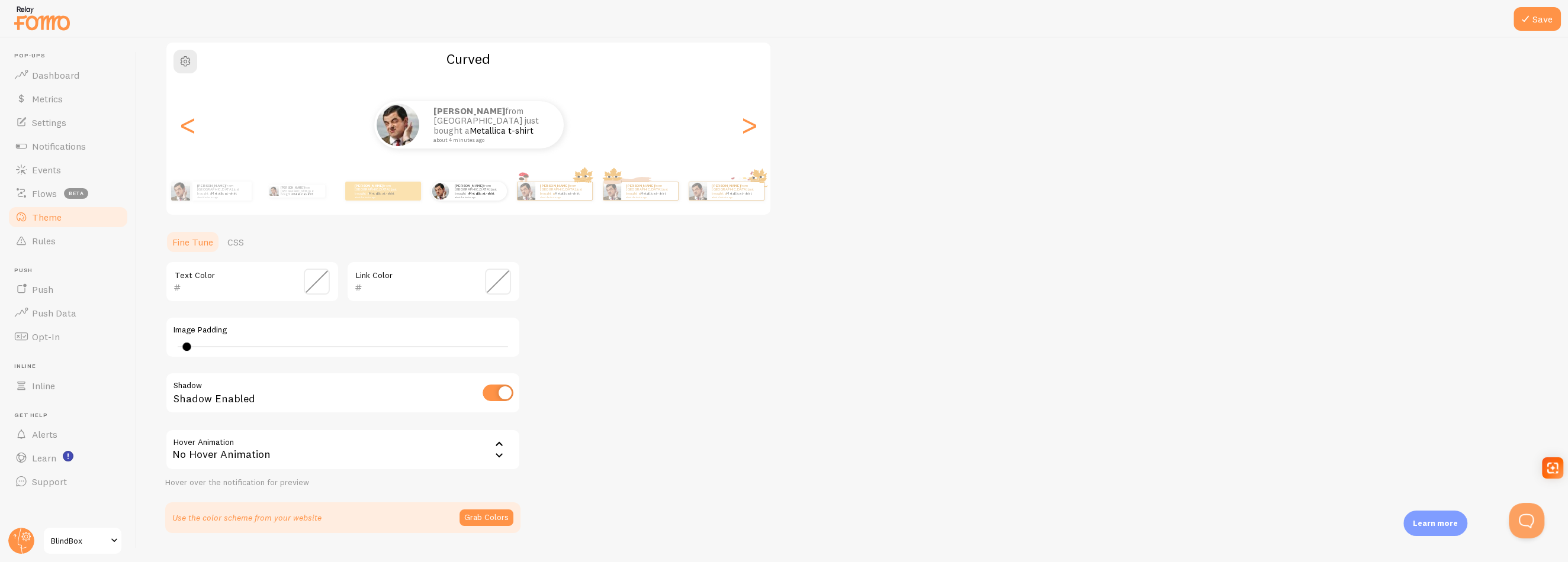
scroll to position [61, 0]
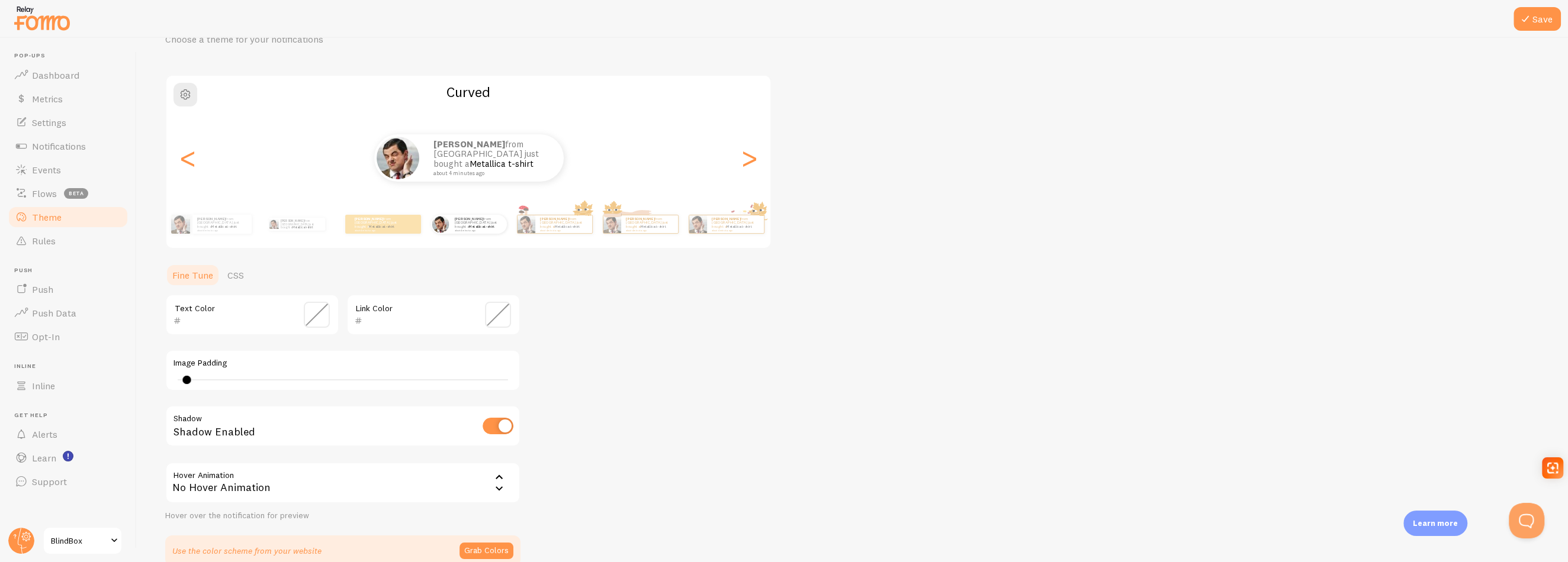
click at [307, 310] on span at bounding box center [316, 314] width 26 height 26
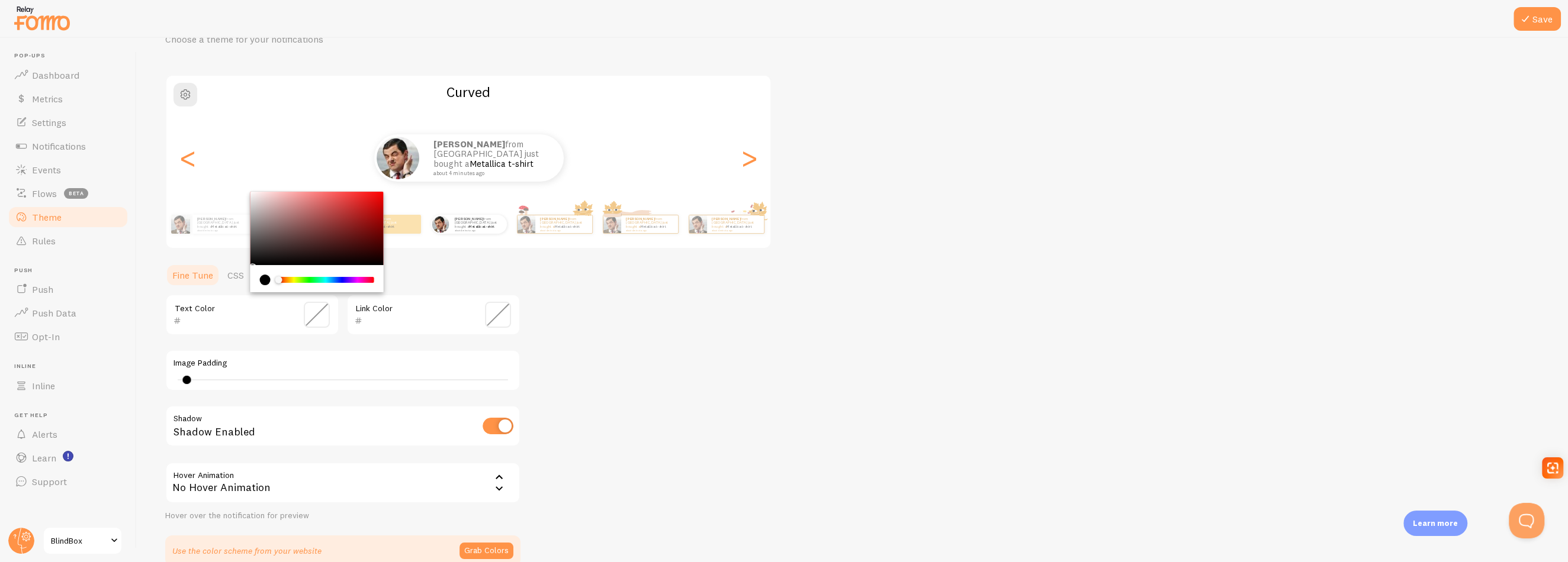
click at [265, 279] on div "current color is #000000" at bounding box center [265, 279] width 11 height 11
type input "000000"
drag, startPoint x: 255, startPoint y: 236, endPoint x: 240, endPoint y: 276, distance: 42.7
click at [240, 276] on section "Fine Tune CSS 000000 Text Color Link Color Image Padding 5 Shadow Shadow Enable…" at bounding box center [343, 415] width 355 height 303
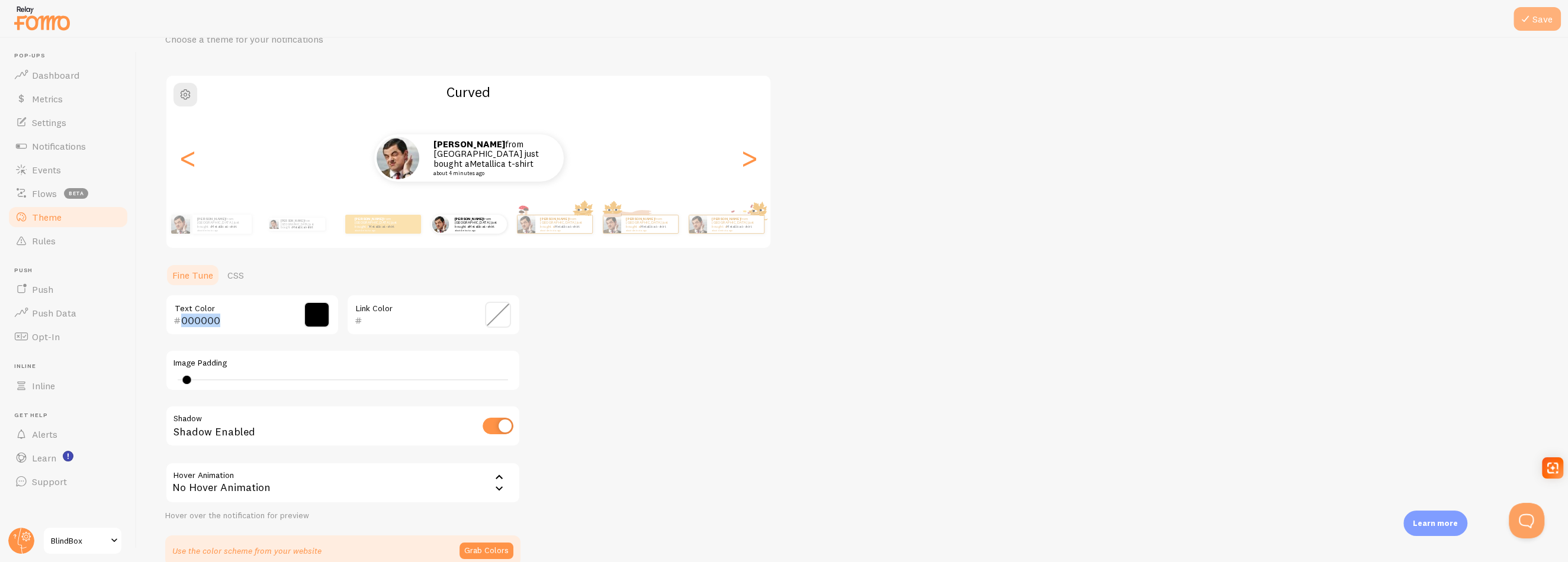
click at [1536, 21] on button "Save" at bounding box center [1537, 18] width 48 height 23
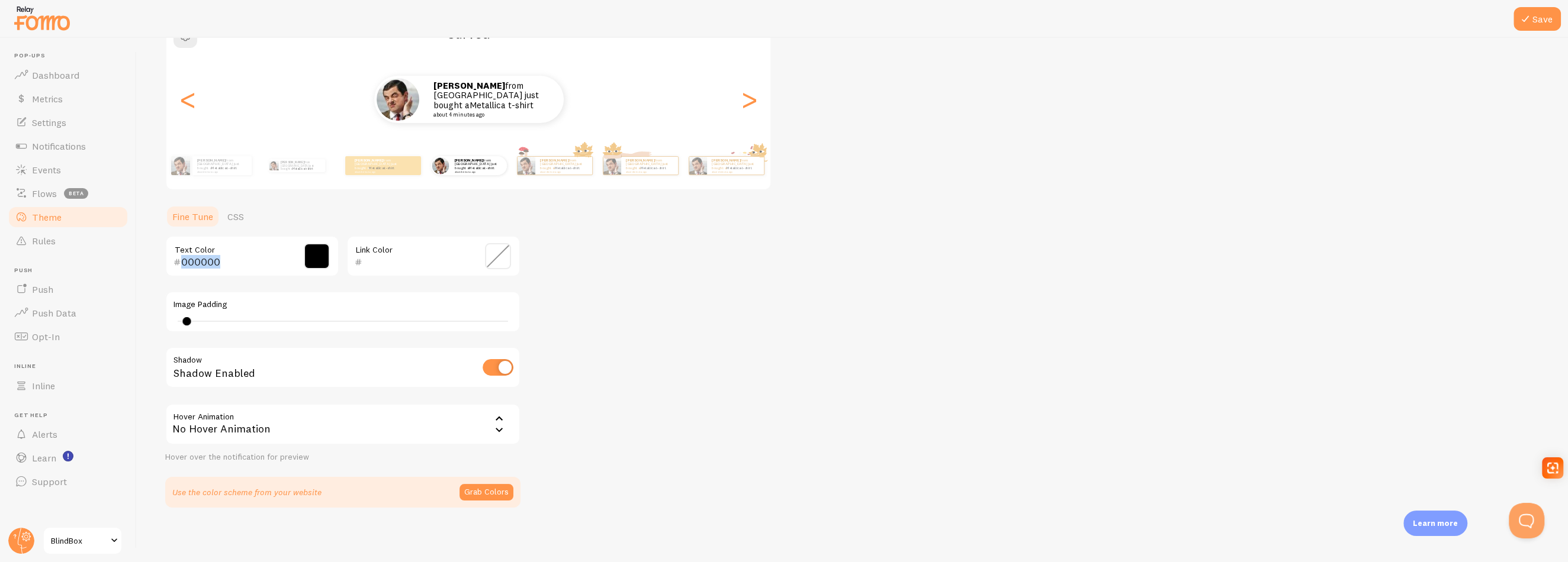
scroll to position [121, 0]
click at [49, 121] on span "Settings" at bounding box center [49, 122] width 34 height 12
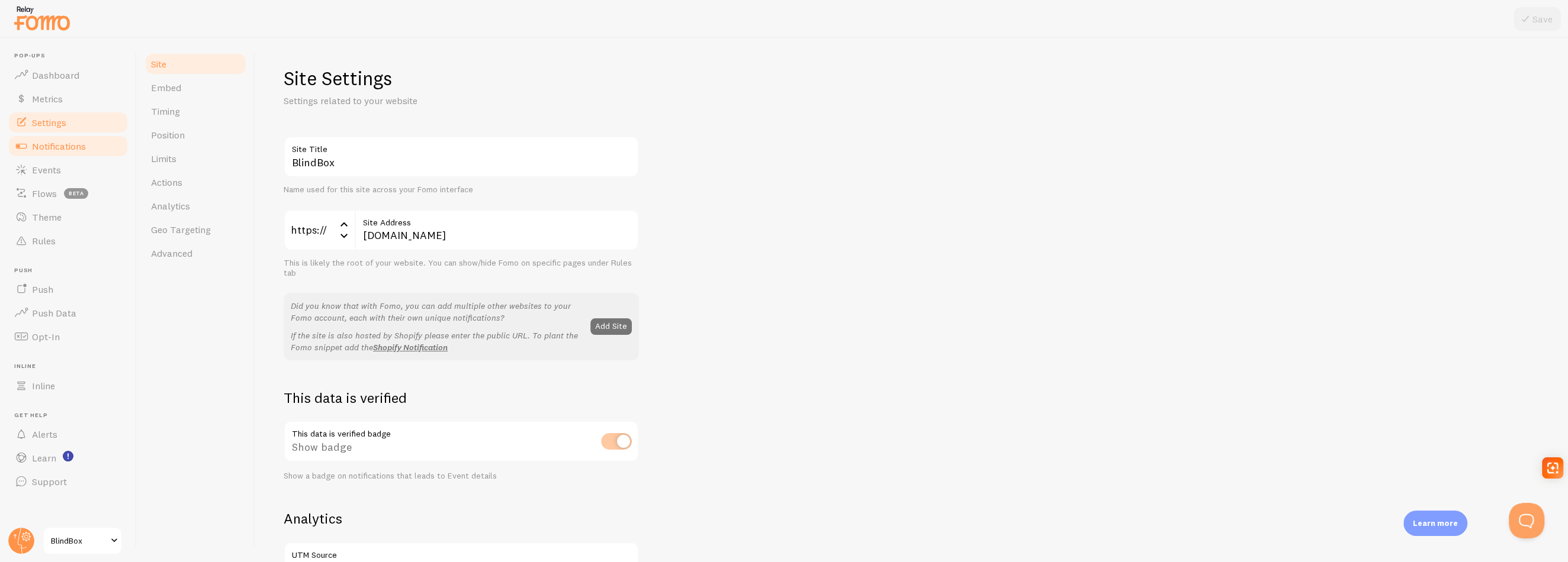
click at [45, 147] on span "Notifications" at bounding box center [58, 146] width 54 height 12
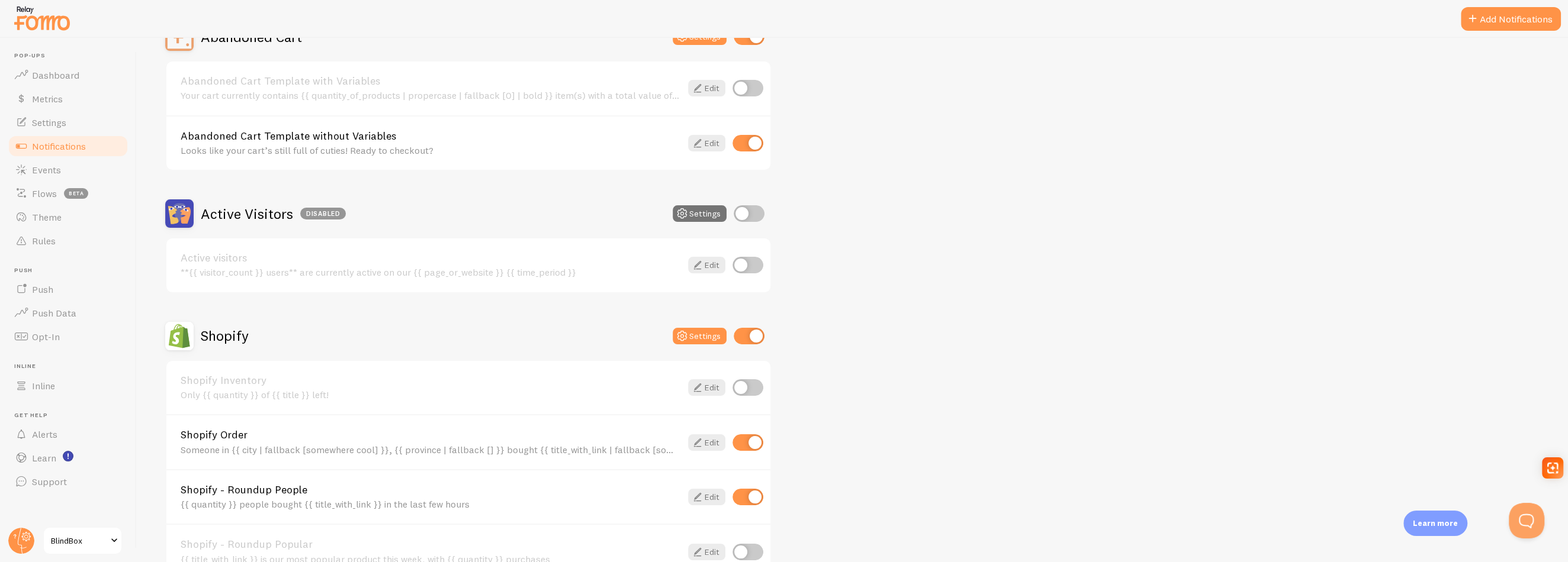
scroll to position [237, 0]
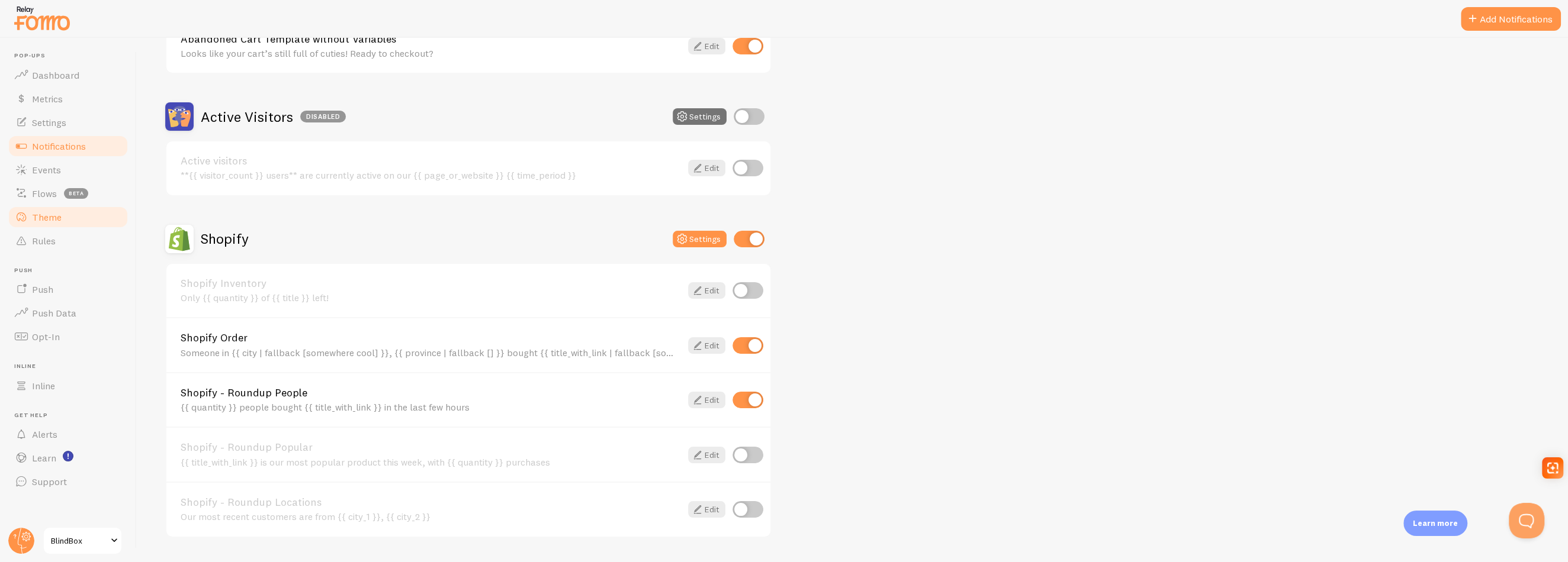
click at [32, 213] on span "Theme" at bounding box center [46, 217] width 30 height 12
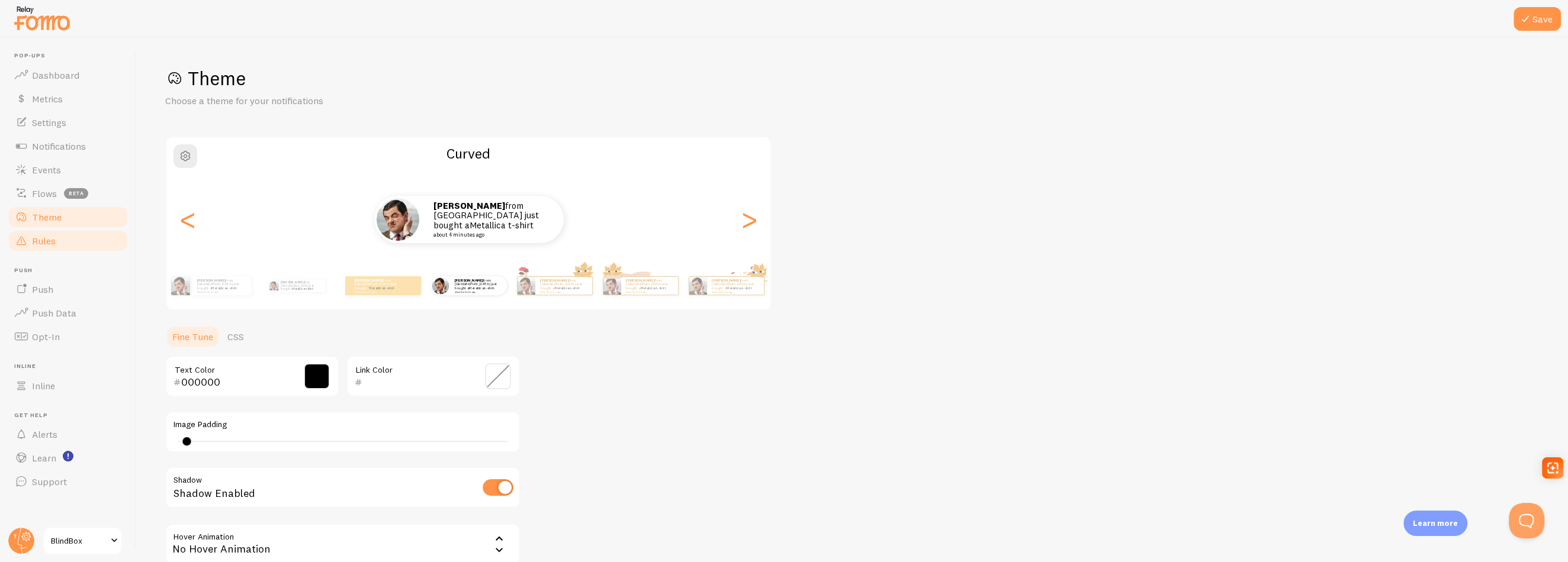
click at [36, 241] on span "Rules" at bounding box center [43, 241] width 23 height 12
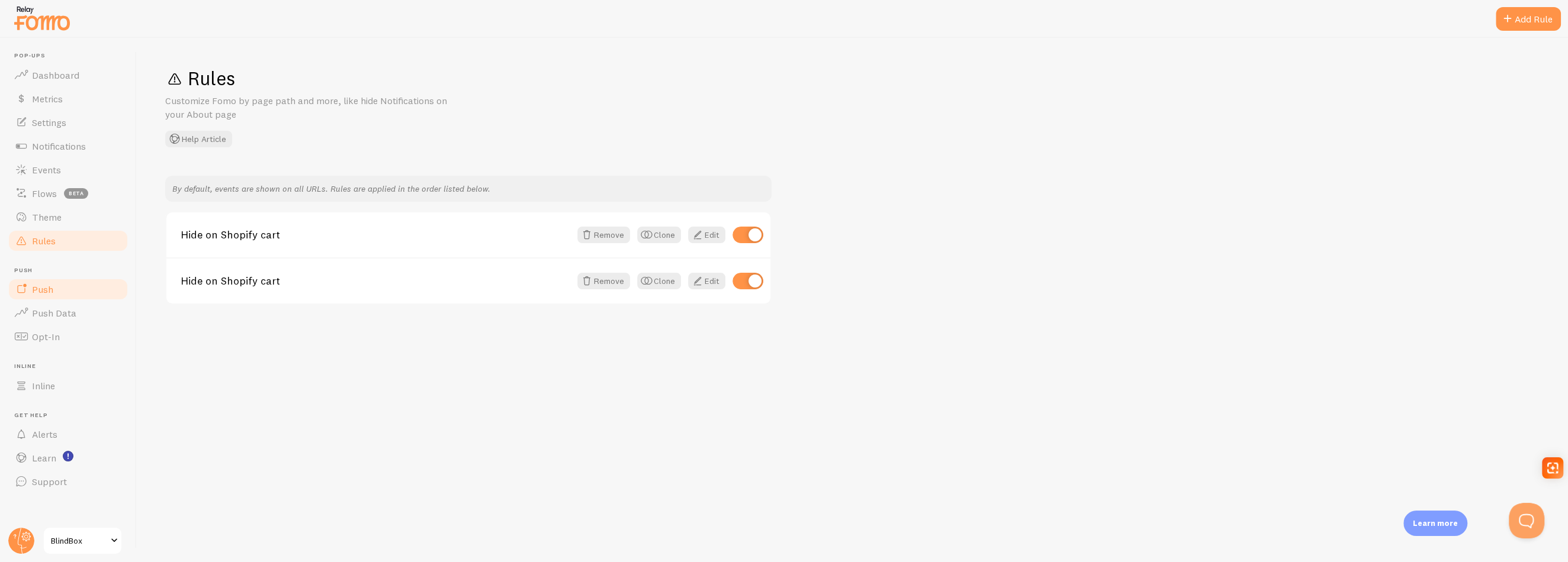
click at [41, 288] on span "Push" at bounding box center [42, 289] width 22 height 12
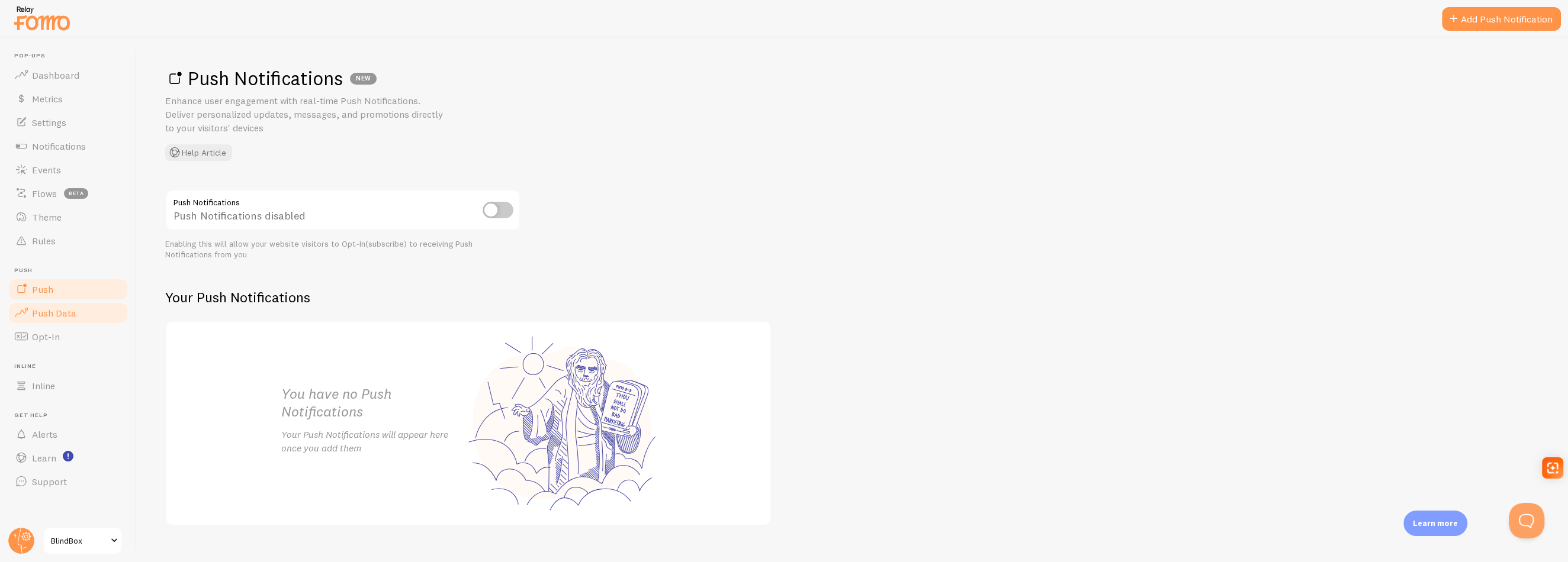
click at [43, 317] on span "Push Data" at bounding box center [54, 313] width 44 height 12
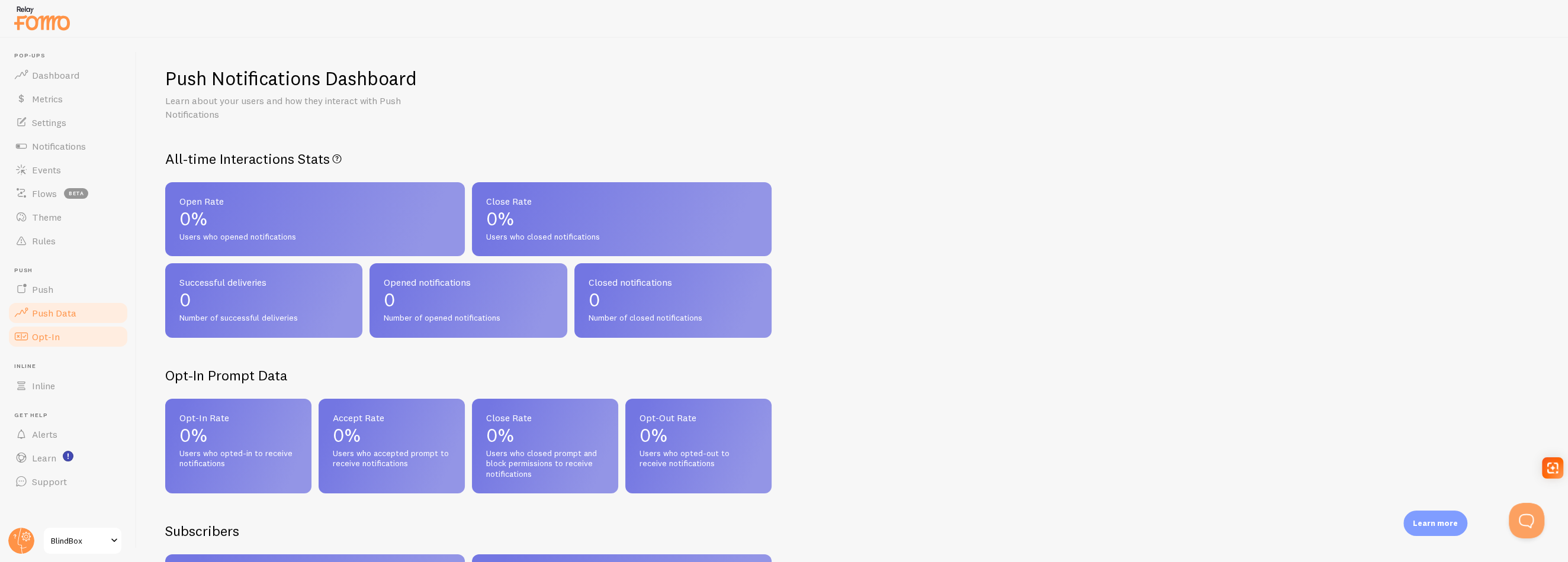
click at [39, 334] on span "Opt-In" at bounding box center [46, 336] width 28 height 12
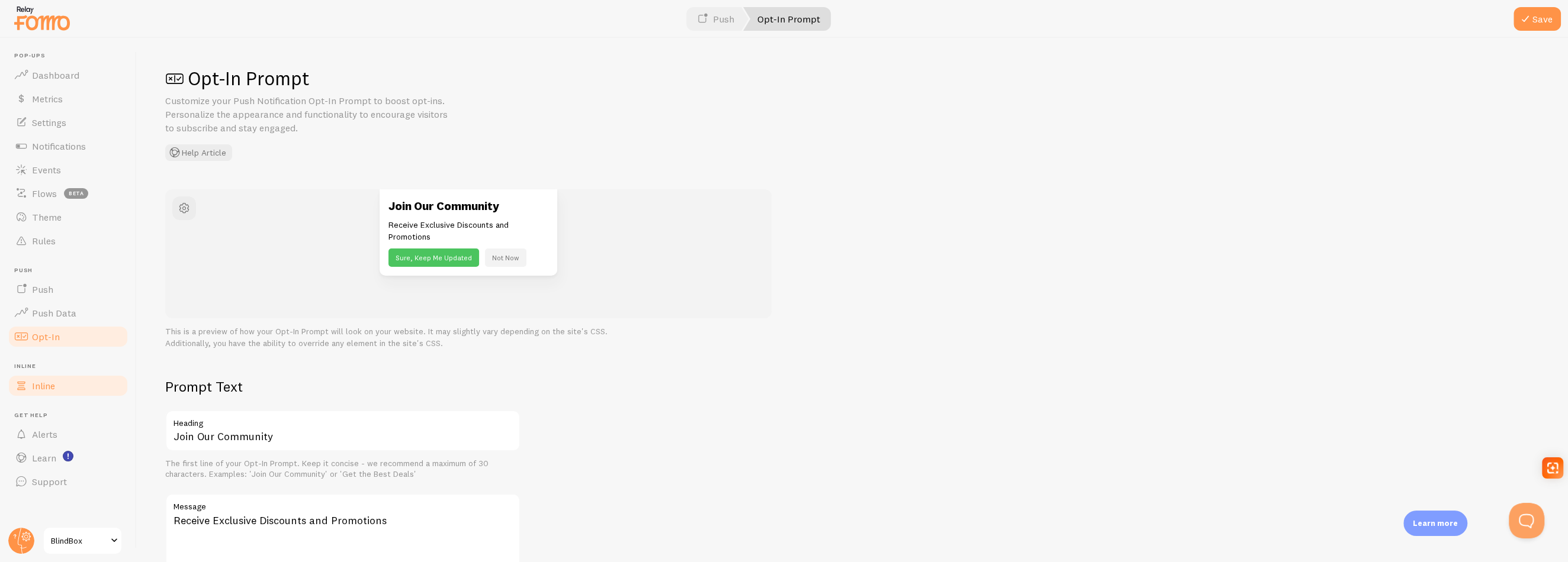
click at [62, 381] on link "Inline" at bounding box center [68, 385] width 122 height 23
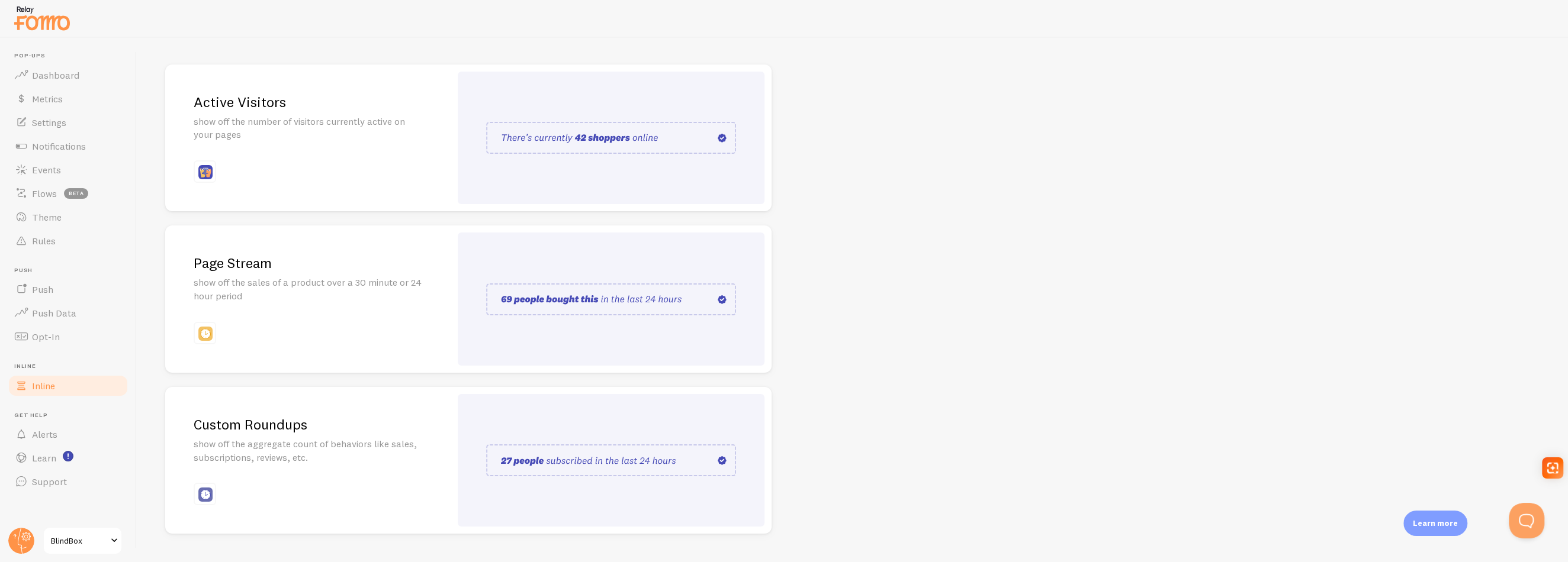
scroll to position [153, 0]
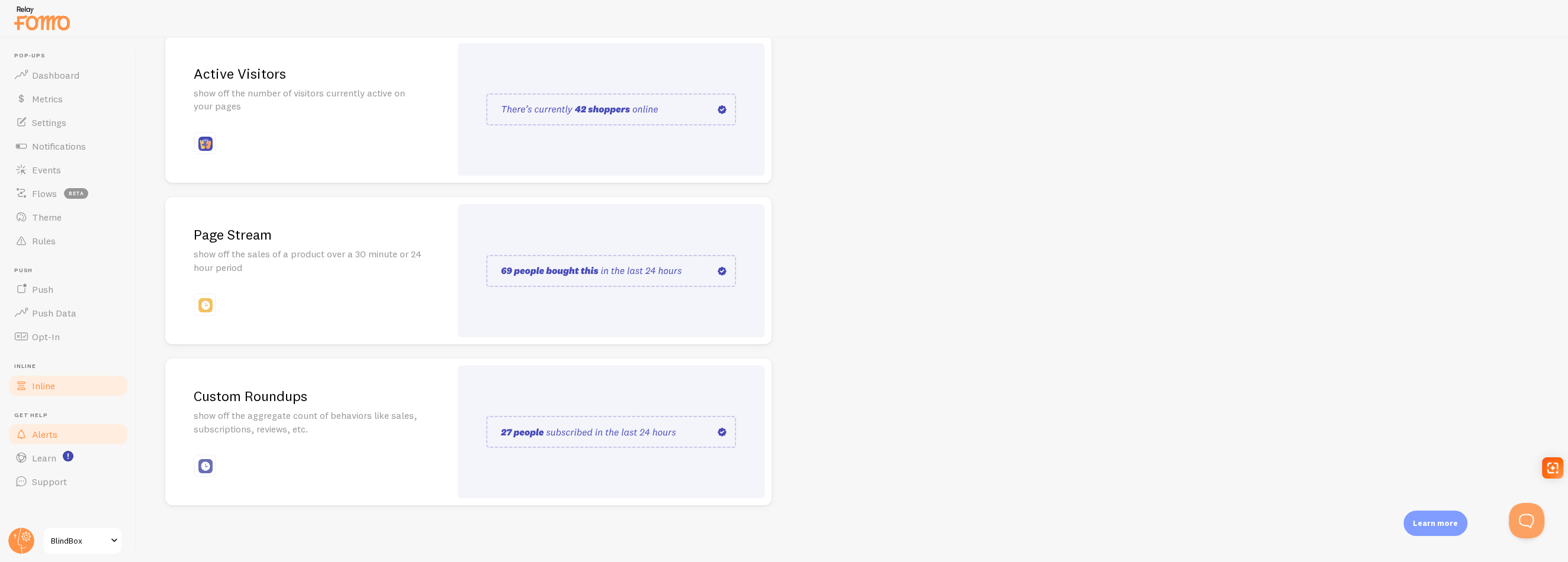
click at [79, 433] on link "Alerts" at bounding box center [68, 434] width 122 height 23
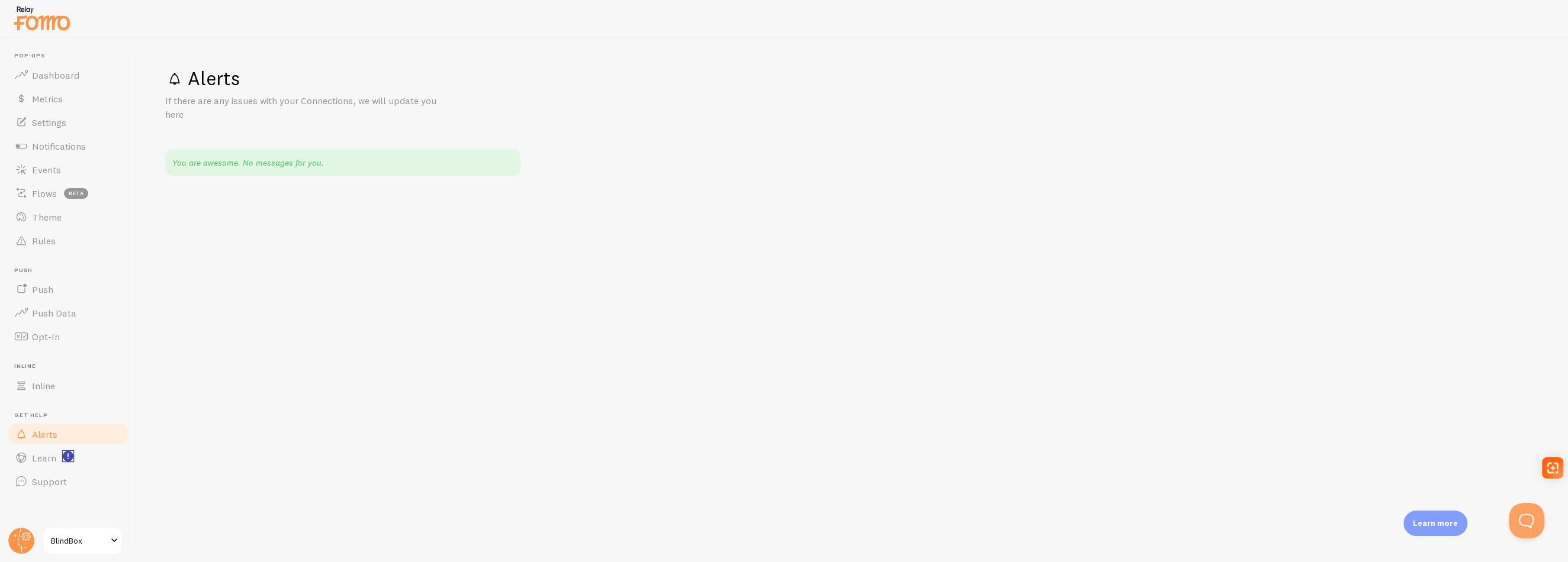
click at [73, 461] on icon "<p>Watch New Feature Tutorials!</p>" at bounding box center [68, 456] width 11 height 11
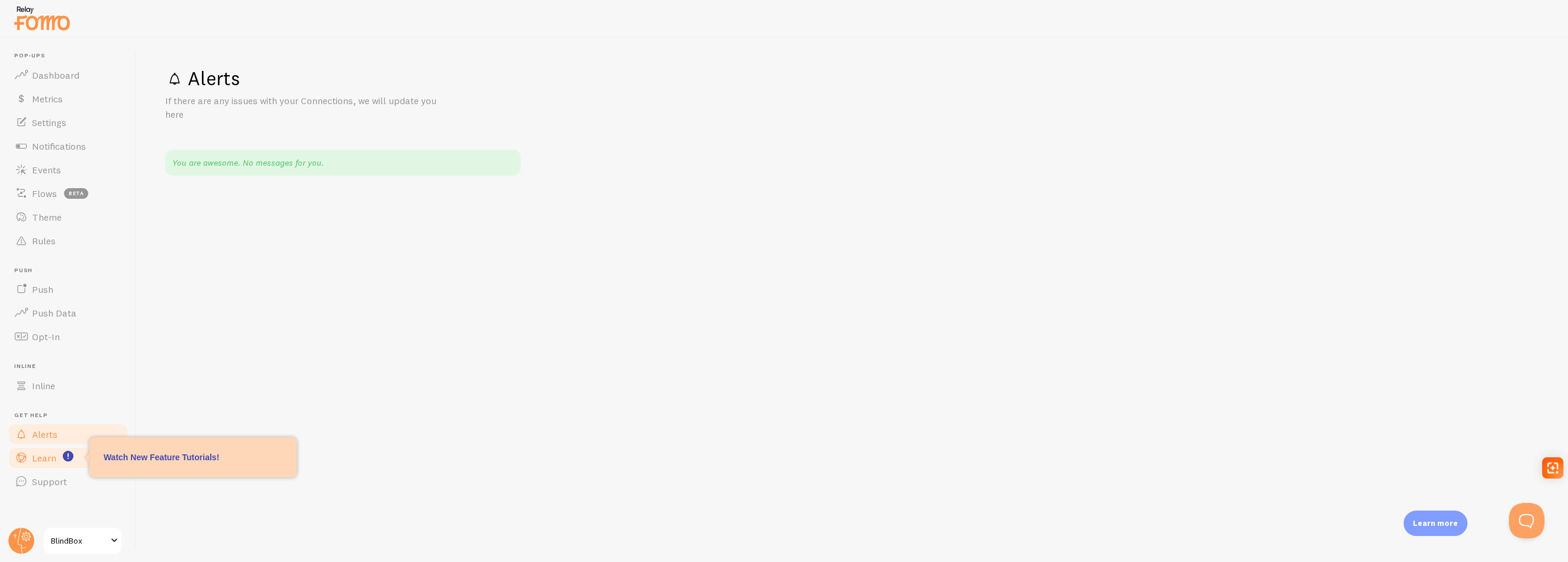
click at [60, 461] on link "Learn" at bounding box center [68, 457] width 122 height 23
